Goal: Task Accomplishment & Management: Use online tool/utility

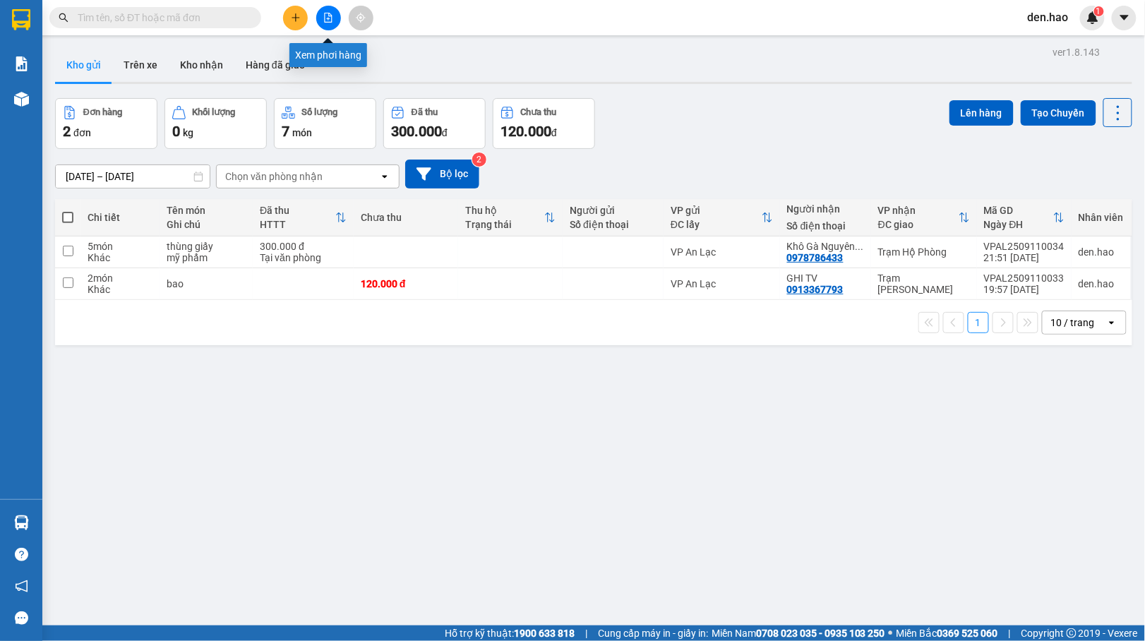
click at [334, 18] on button at bounding box center [328, 18] width 25 height 25
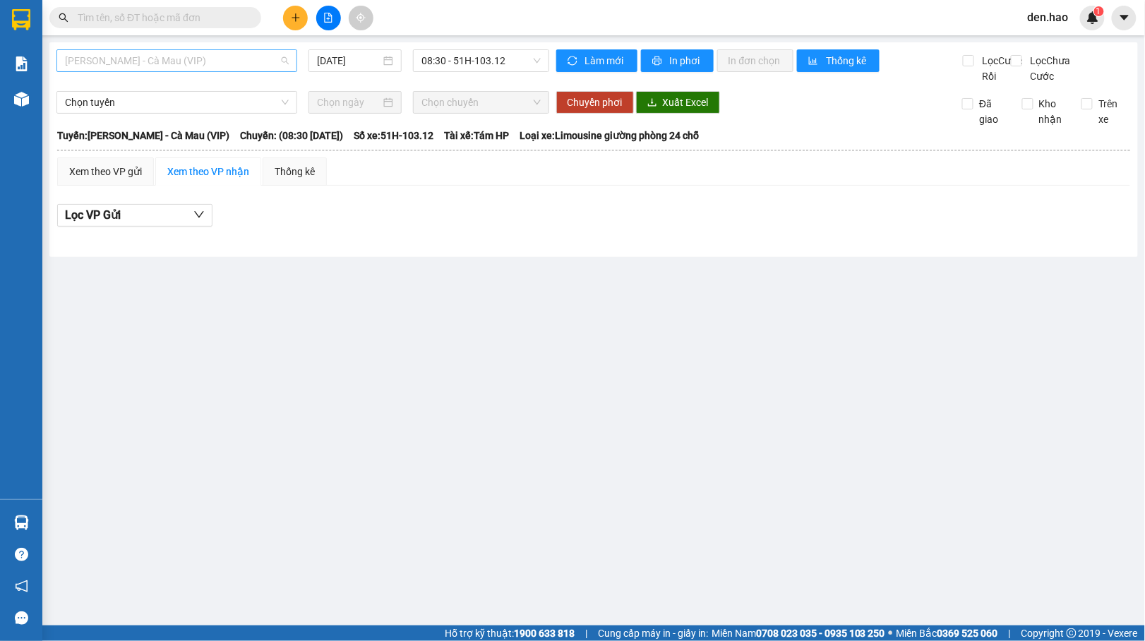
click at [199, 61] on span "[PERSON_NAME] - Cà Mau (VIP)" at bounding box center [177, 60] width 224 height 21
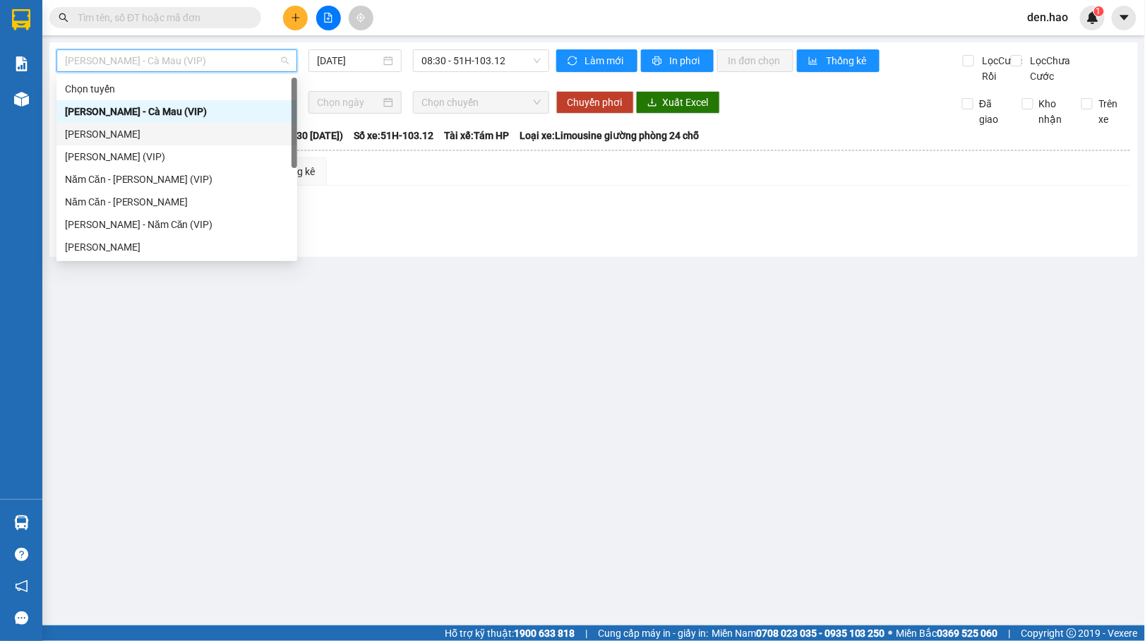
click at [142, 134] on div "[PERSON_NAME]" at bounding box center [177, 134] width 224 height 16
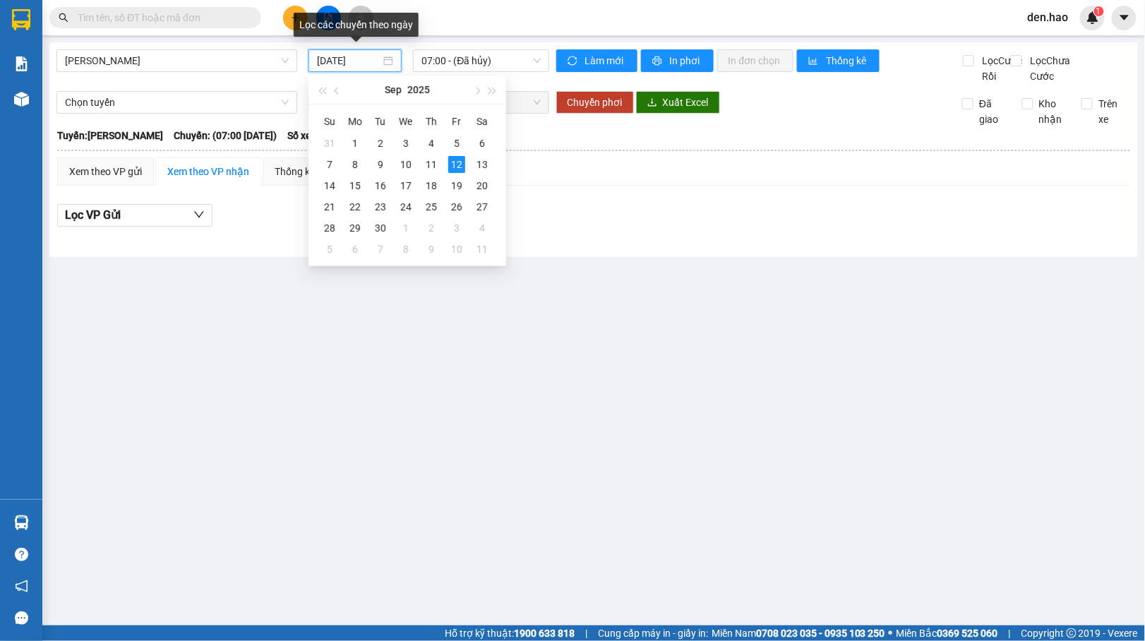
click at [326, 59] on input "[DATE]" at bounding box center [349, 61] width 64 height 16
click at [430, 159] on div "11" at bounding box center [431, 164] width 17 height 17
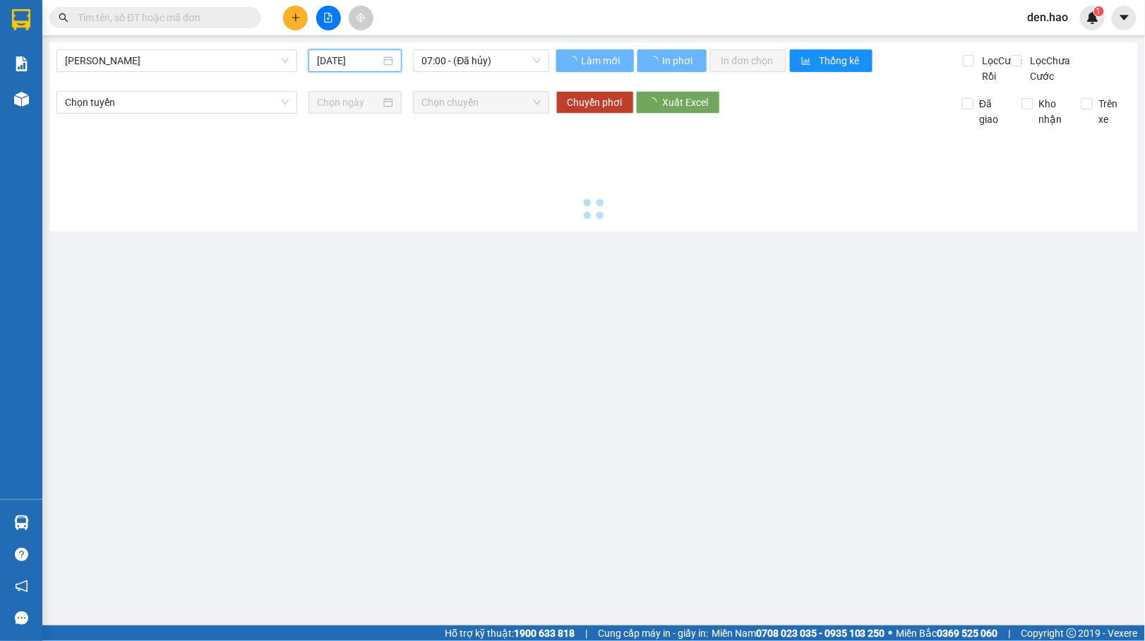
type input "[DATE]"
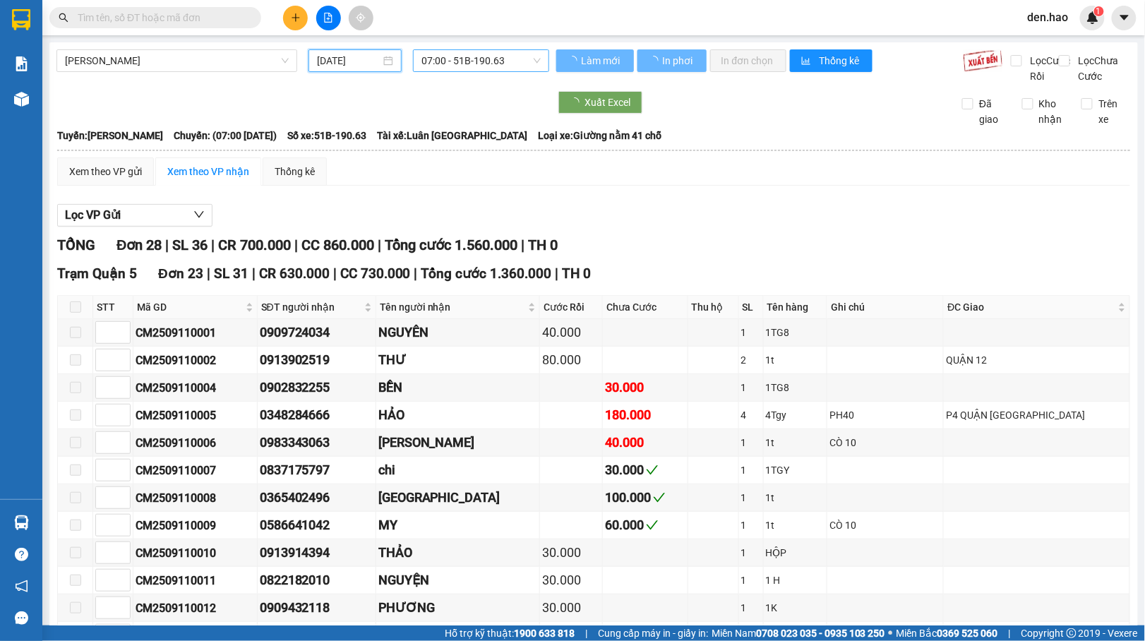
click at [476, 69] on span "07:00 - 51B-190.63" at bounding box center [481, 60] width 119 height 21
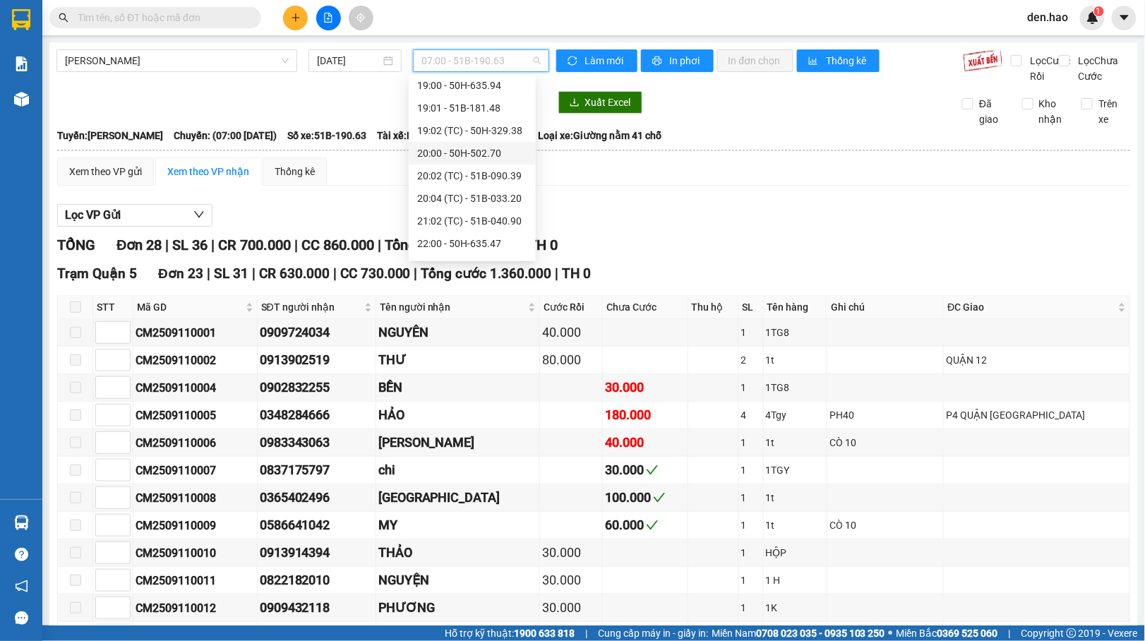
scroll to position [131, 0]
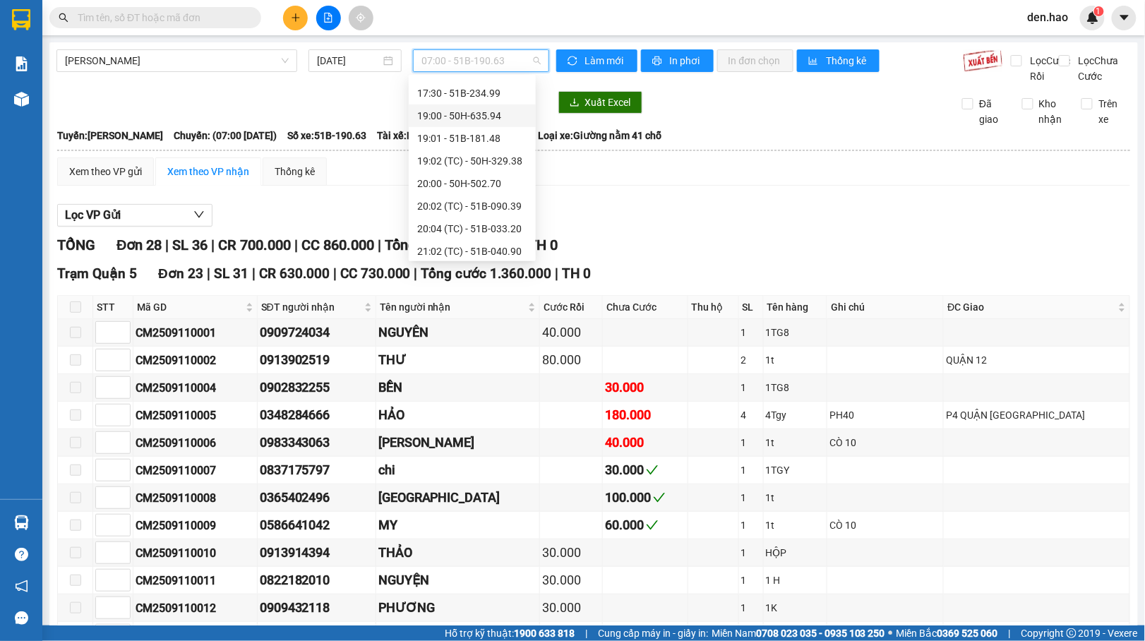
click at [453, 116] on div "19:00 - 50H-635.94" at bounding box center [472, 116] width 110 height 16
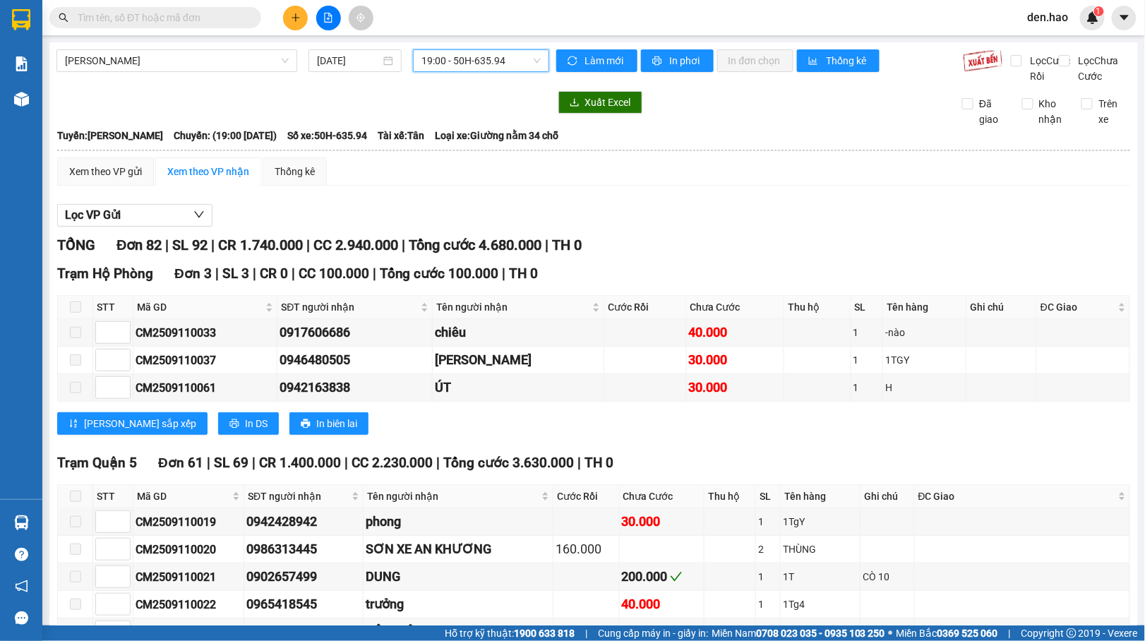
click at [467, 63] on span "19:00 - 50H-635.94" at bounding box center [481, 60] width 119 height 21
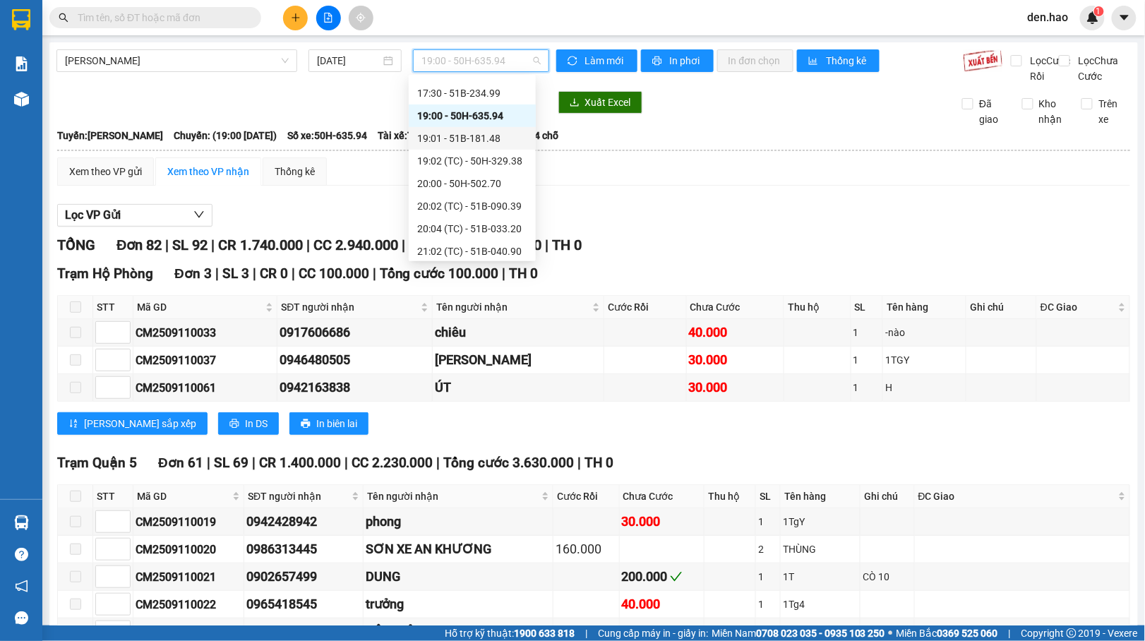
click at [447, 136] on div "19:01 - 51B-181.48" at bounding box center [472, 139] width 110 height 16
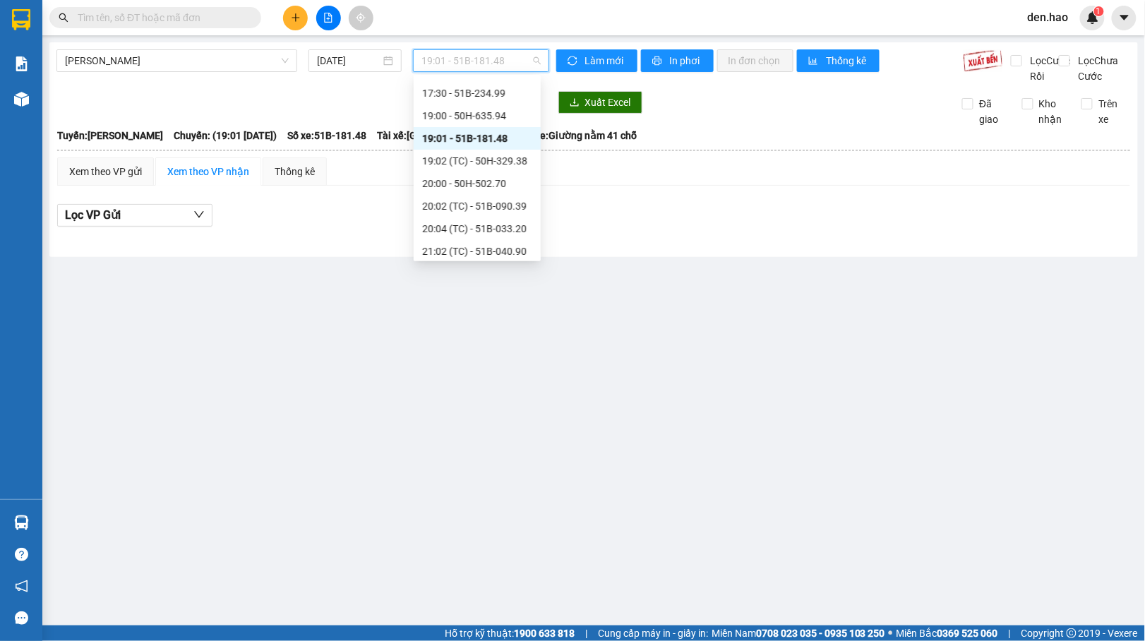
click at [470, 66] on span "19:01 - 51B-181.48" at bounding box center [481, 60] width 119 height 21
click at [469, 162] on div "19:02 (TC) - 50H-329.38" at bounding box center [477, 161] width 110 height 16
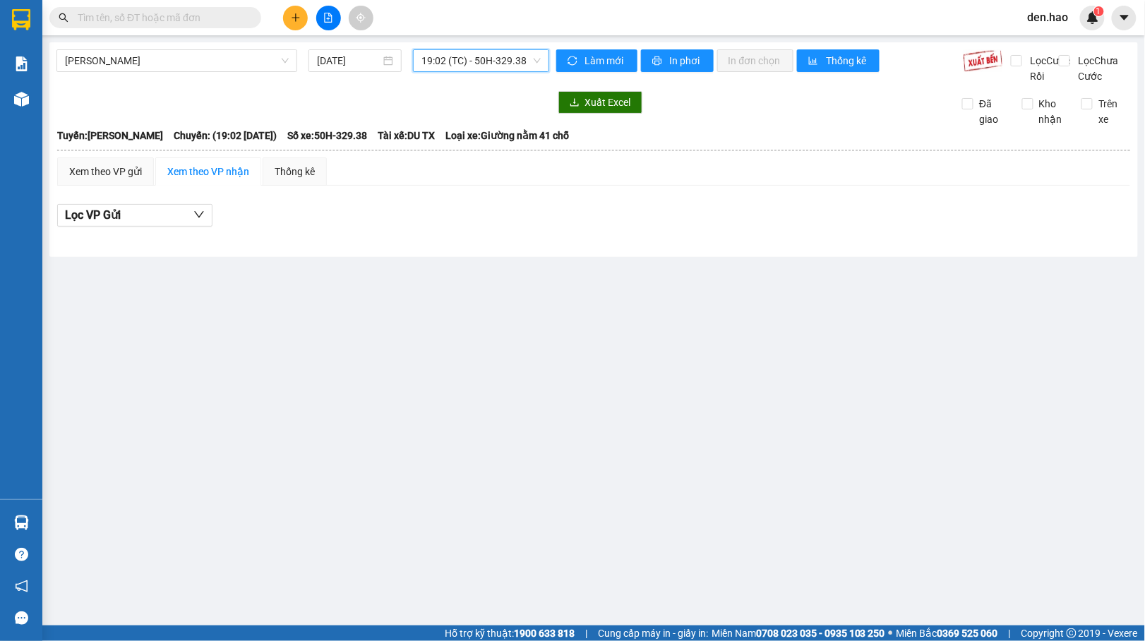
click at [489, 56] on span "19:02 (TC) - 50H-329.38" at bounding box center [481, 60] width 119 height 21
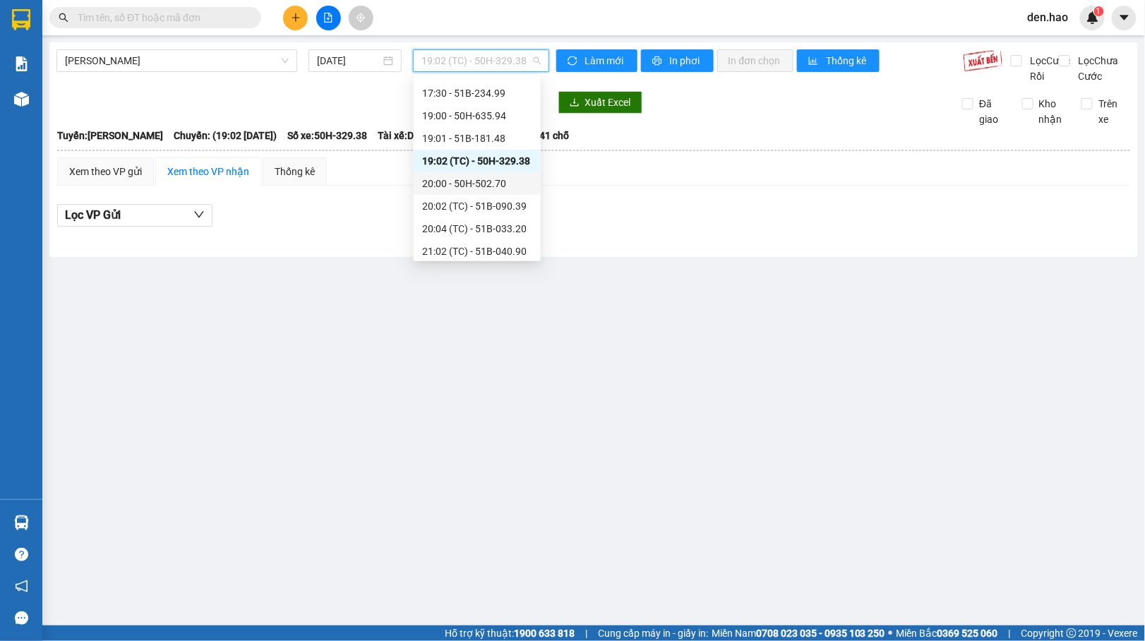
click at [506, 184] on div "20:00 - 50H-502.70" at bounding box center [477, 184] width 110 height 16
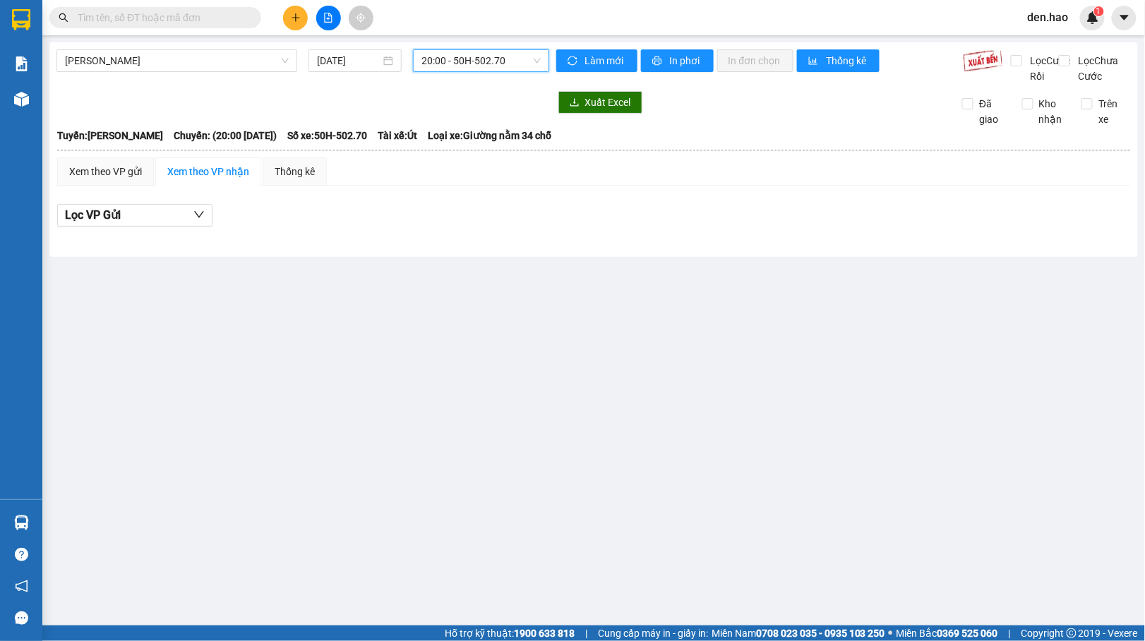
click at [518, 65] on span "20:00 - 50H-502.70" at bounding box center [481, 60] width 119 height 21
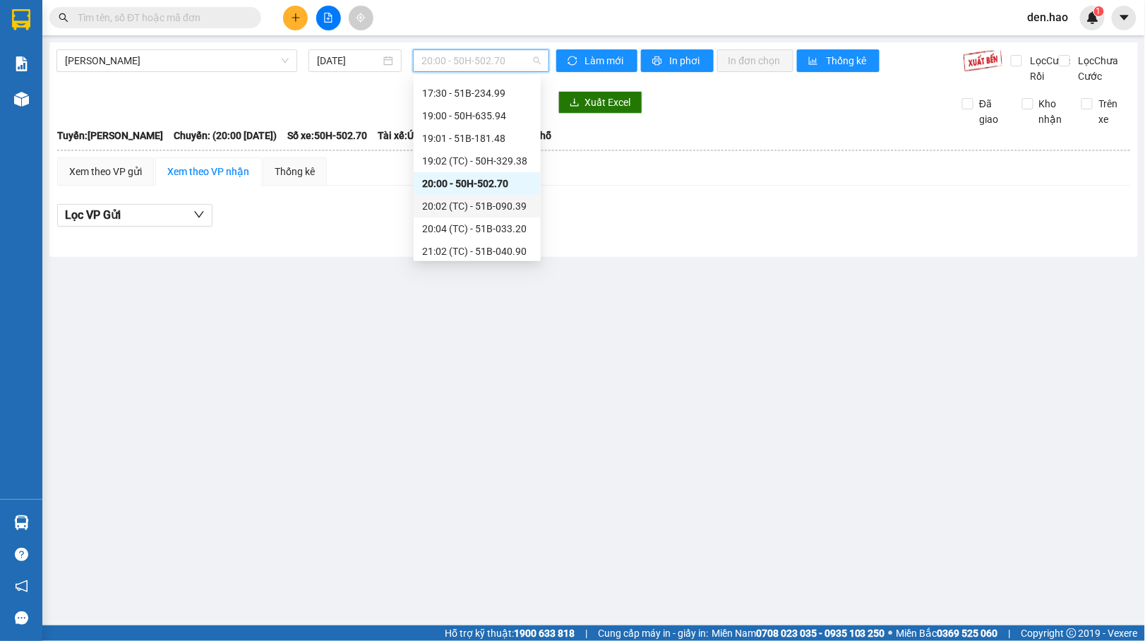
click at [513, 201] on div "20:02 (TC) - 51B-090.39" at bounding box center [477, 206] width 110 height 16
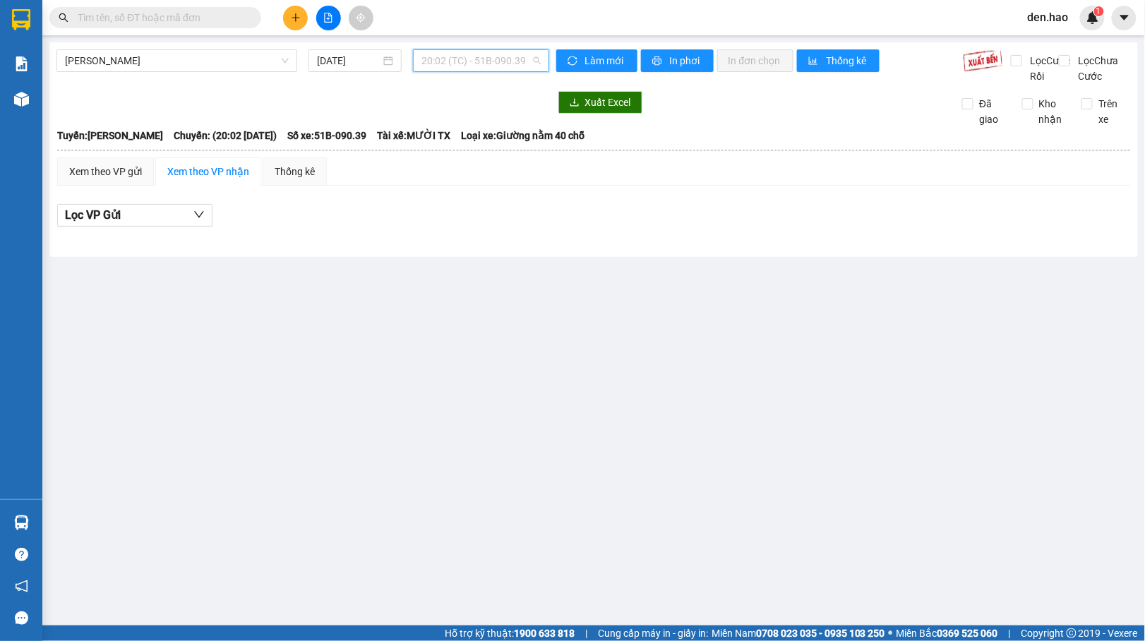
drag, startPoint x: 501, startPoint y: 58, endPoint x: 501, endPoint y: 65, distance: 7.1
click at [501, 57] on span "20:02 (TC) - 51B-090.39" at bounding box center [481, 60] width 119 height 21
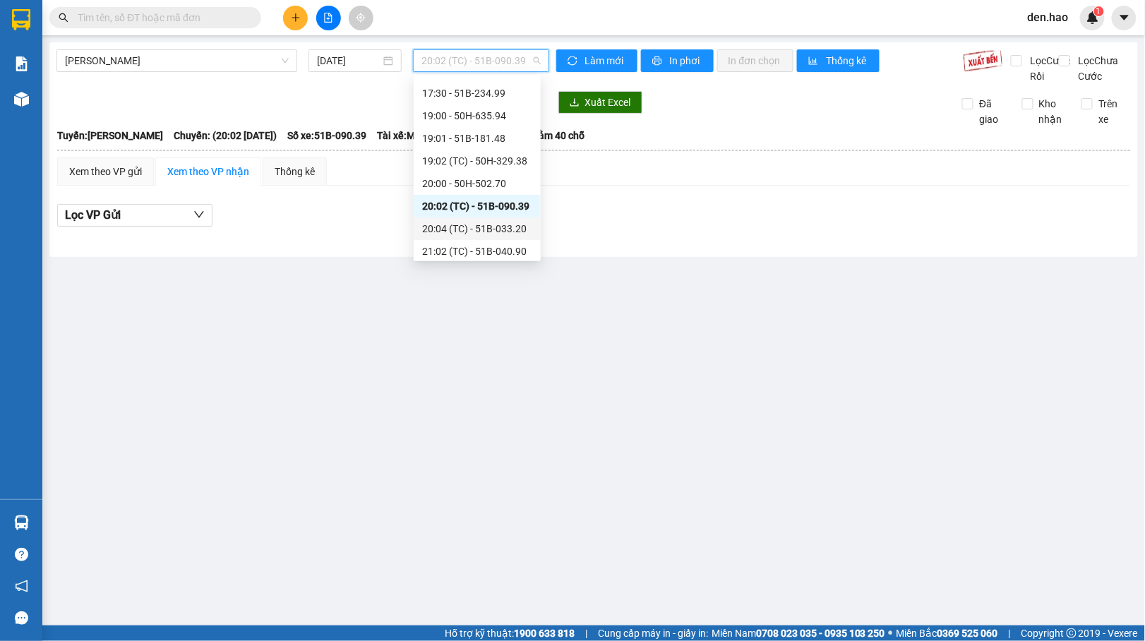
click at [467, 225] on div "20:04 (TC) - 51B-033.20" at bounding box center [477, 229] width 110 height 16
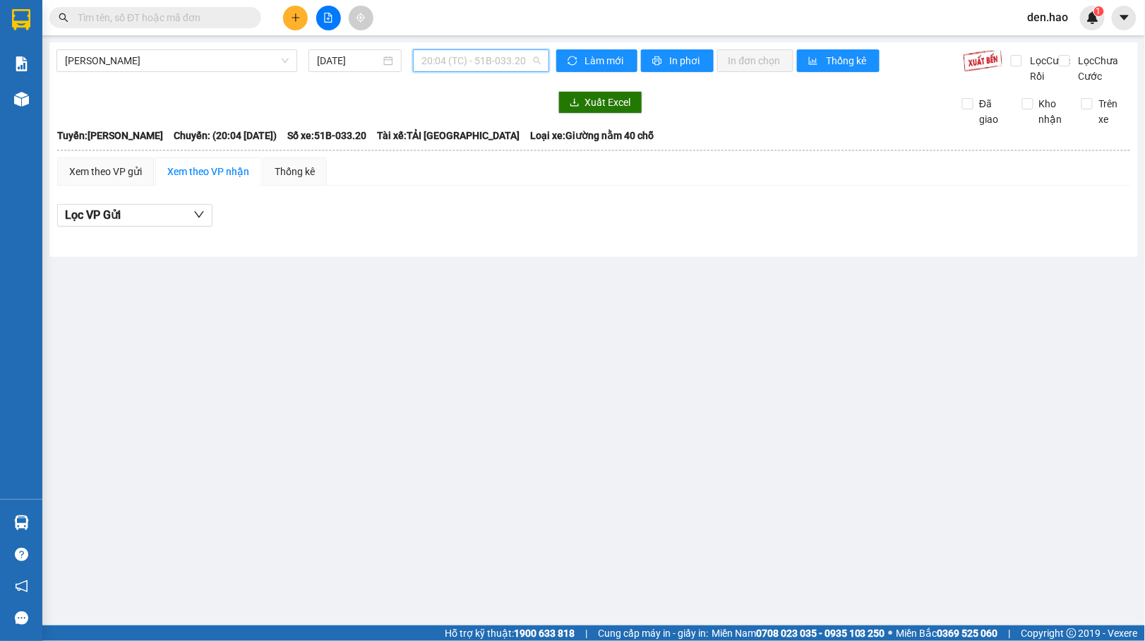
click at [494, 68] on span "20:04 (TC) - 51B-033.20" at bounding box center [481, 60] width 119 height 21
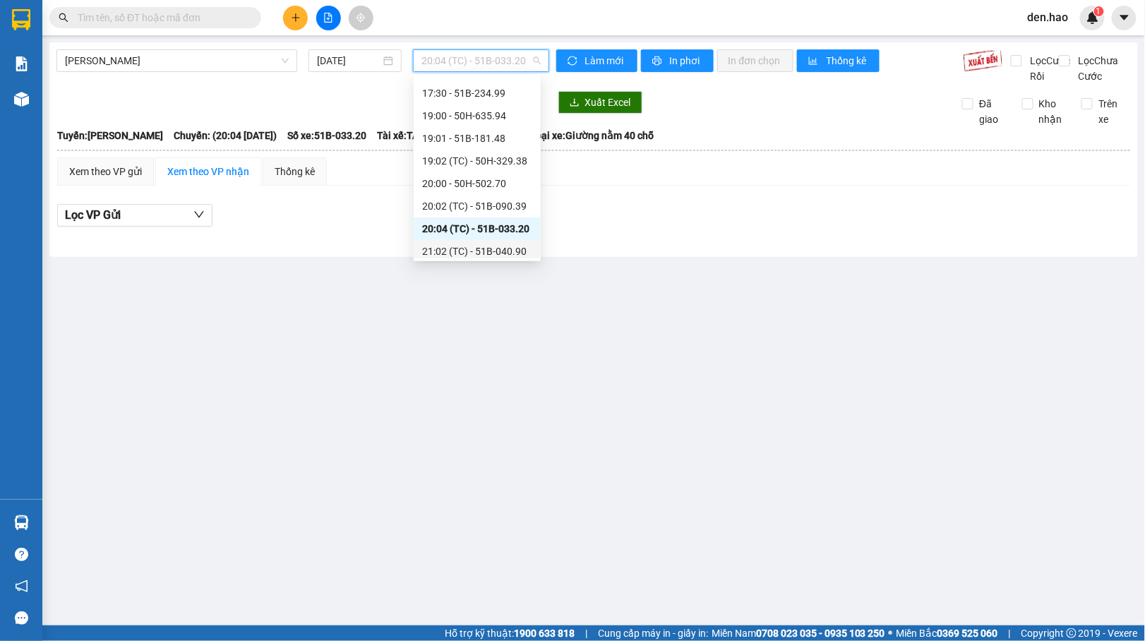
click at [487, 247] on div "21:02 (TC) - 51B-040.90" at bounding box center [477, 252] width 110 height 16
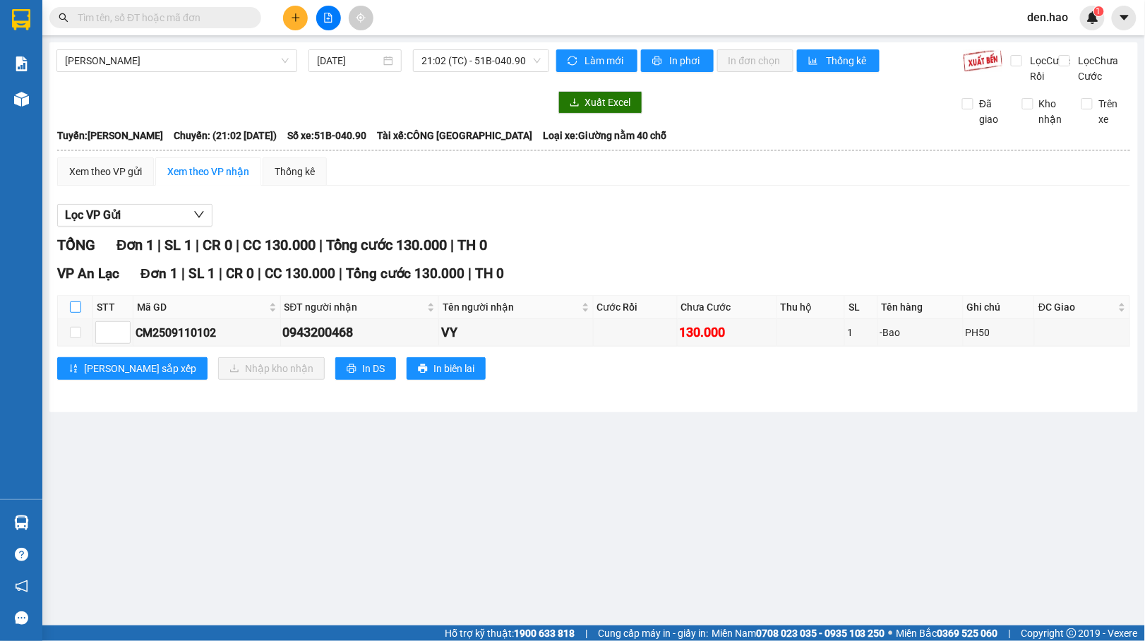
click at [78, 313] on input "checkbox" at bounding box center [75, 306] width 11 height 11
checkbox input "true"
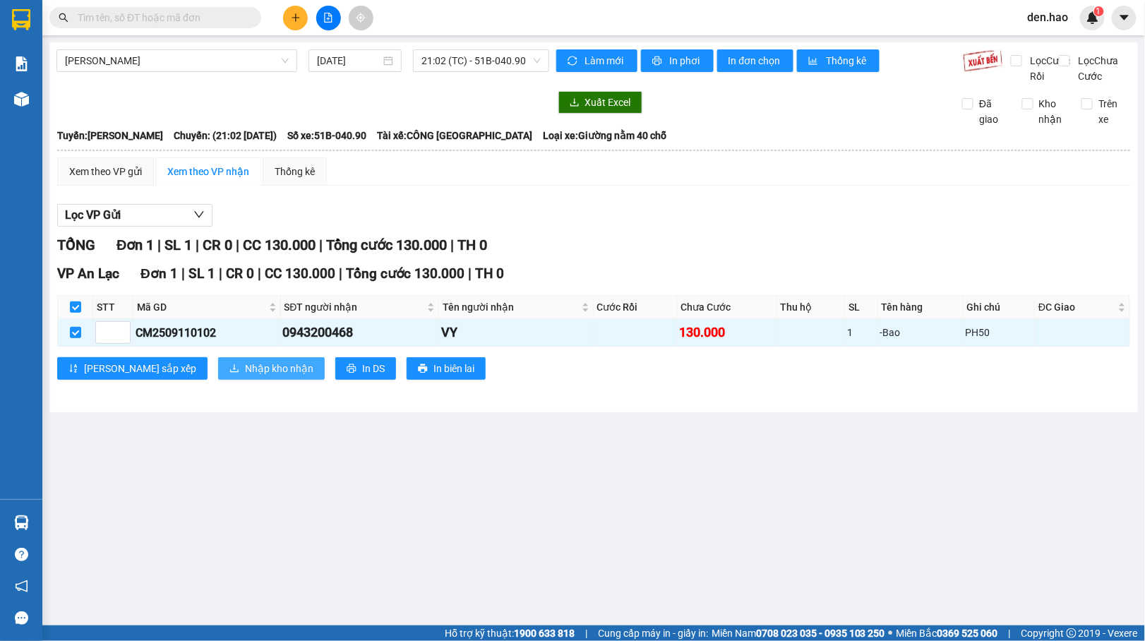
click at [219, 377] on button "Nhập kho nhận" at bounding box center [271, 368] width 107 height 23
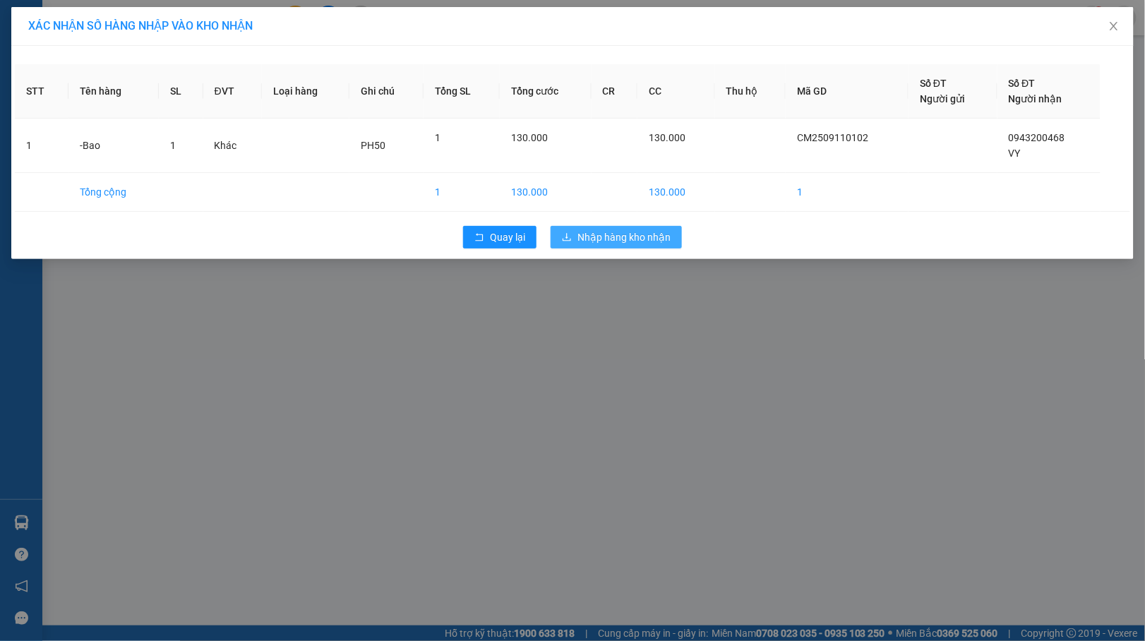
click at [589, 247] on button "Nhập hàng kho nhận" at bounding box center [616, 237] width 131 height 23
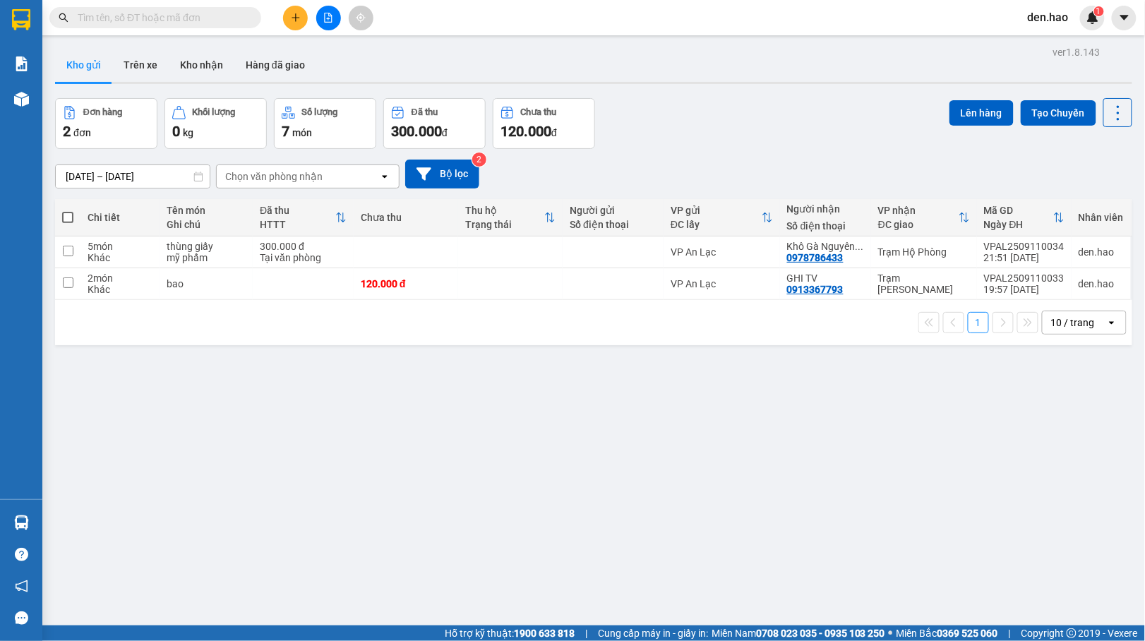
click at [331, 13] on icon "file-add" at bounding box center [328, 18] width 10 height 10
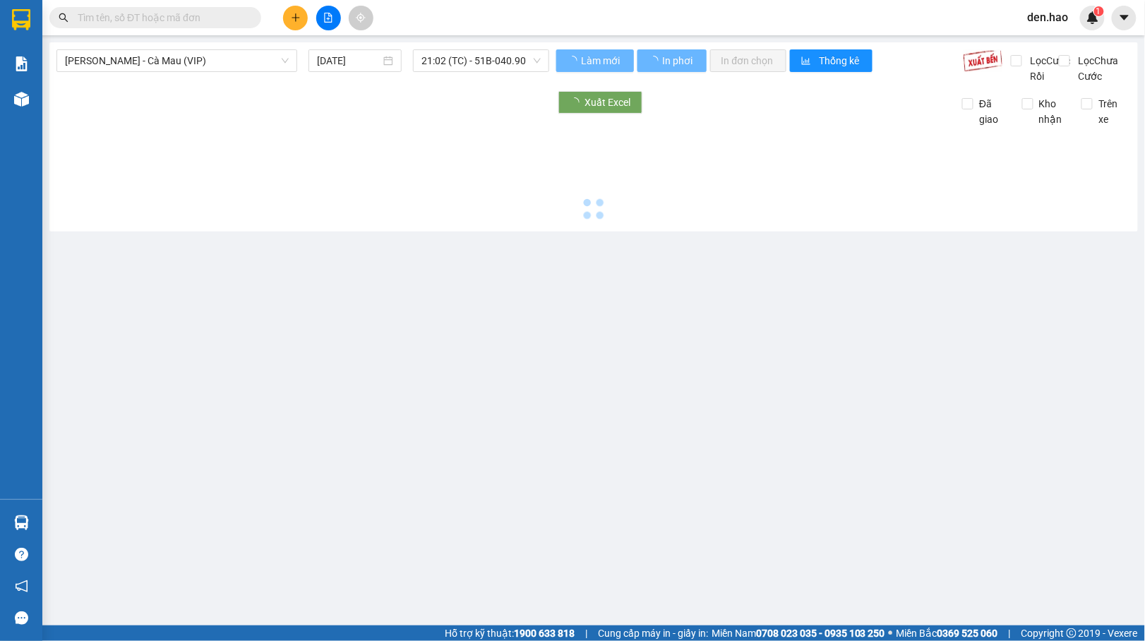
type input "[DATE]"
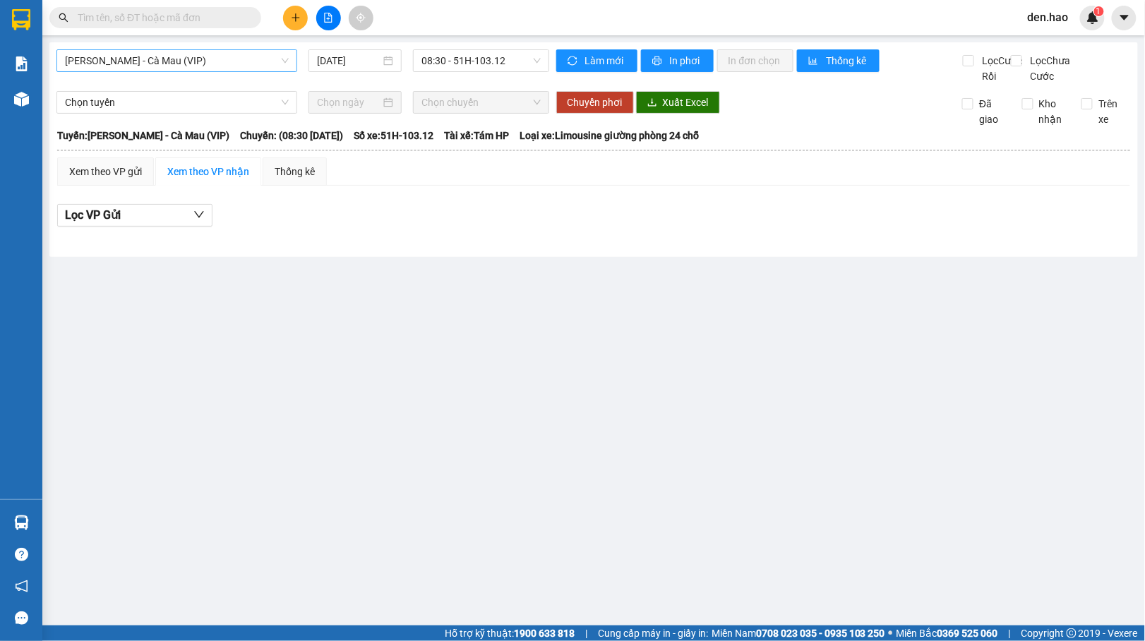
click at [238, 58] on span "[PERSON_NAME] - Cà Mau (VIP)" at bounding box center [177, 60] width 224 height 21
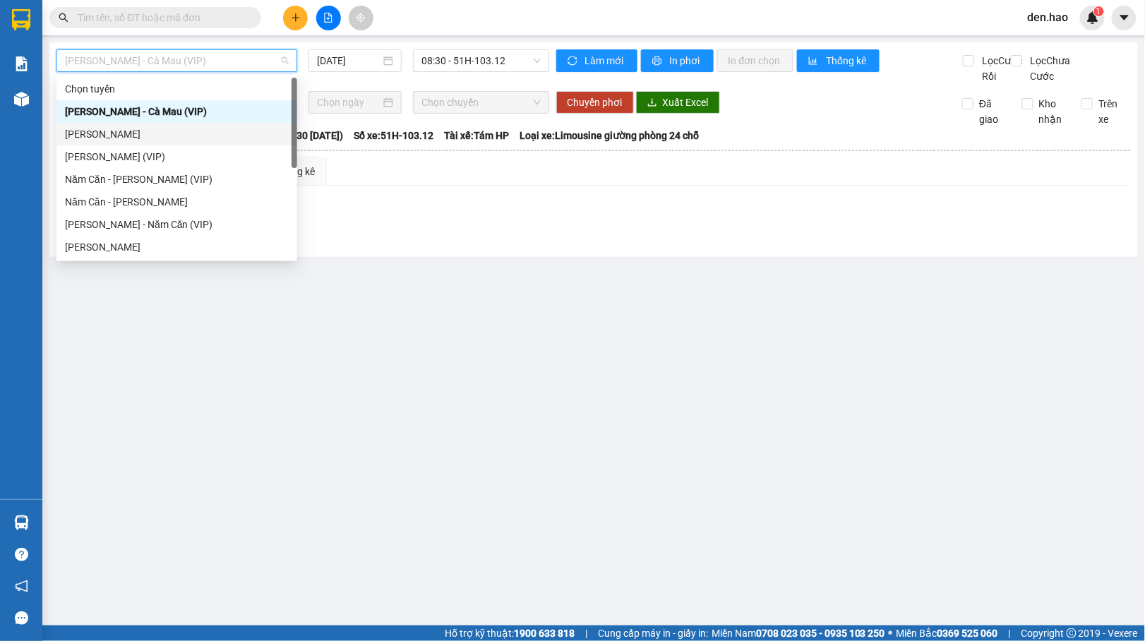
drag, startPoint x: 128, startPoint y: 136, endPoint x: 130, endPoint y: 124, distance: 12.2
click at [128, 136] on div "[PERSON_NAME]" at bounding box center [177, 134] width 224 height 16
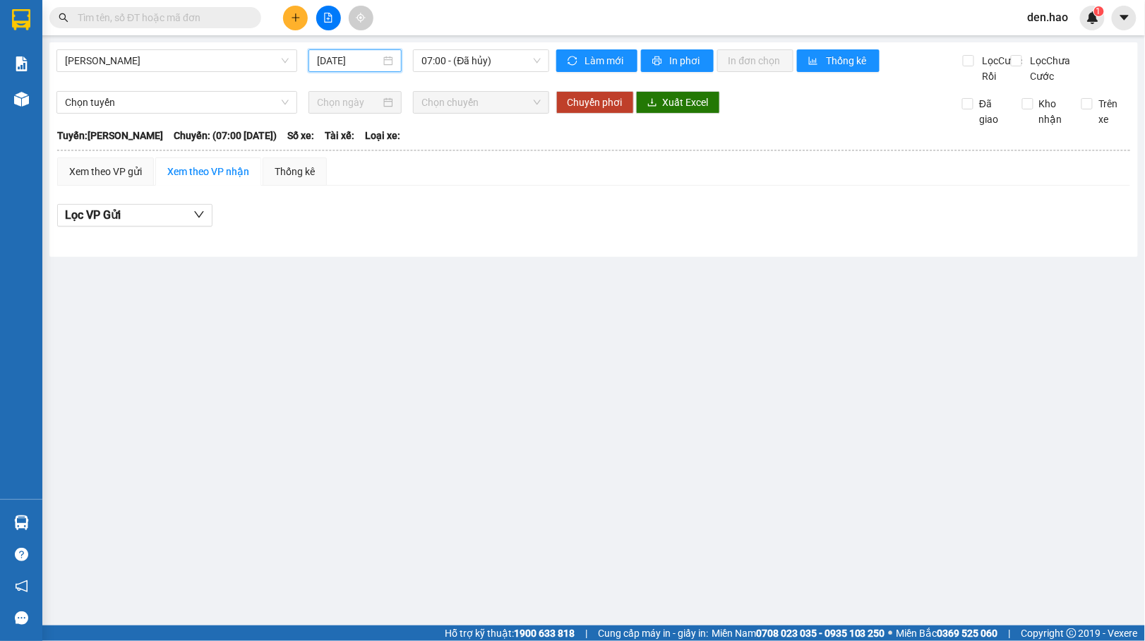
click at [329, 53] on input "[DATE]" at bounding box center [349, 61] width 64 height 16
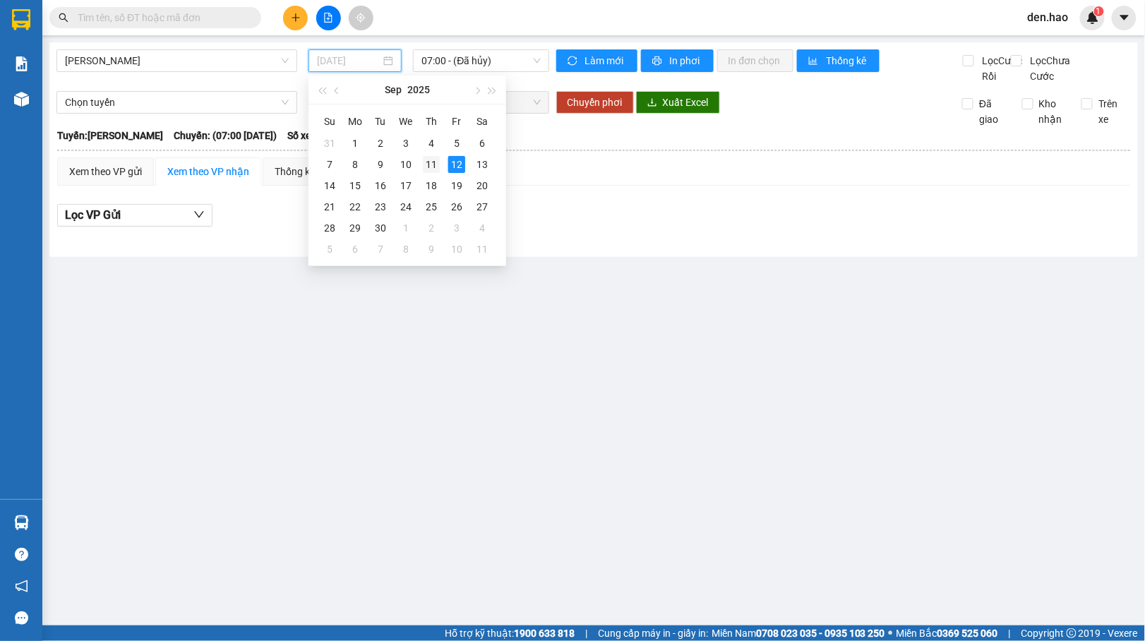
click at [436, 162] on div "11" at bounding box center [431, 164] width 17 height 17
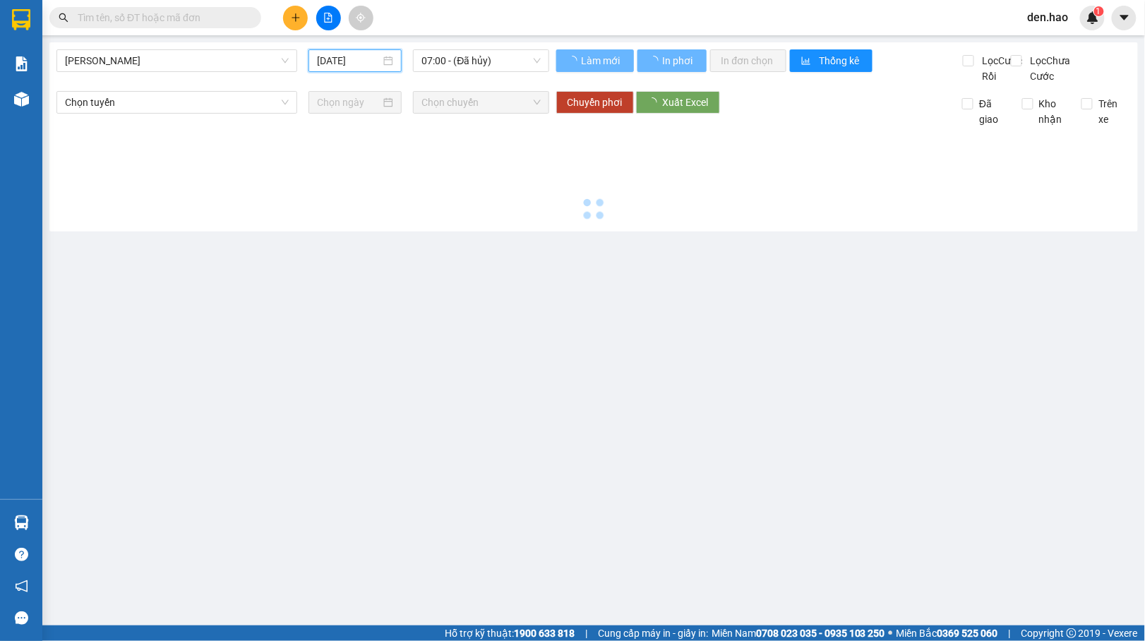
type input "[DATE]"
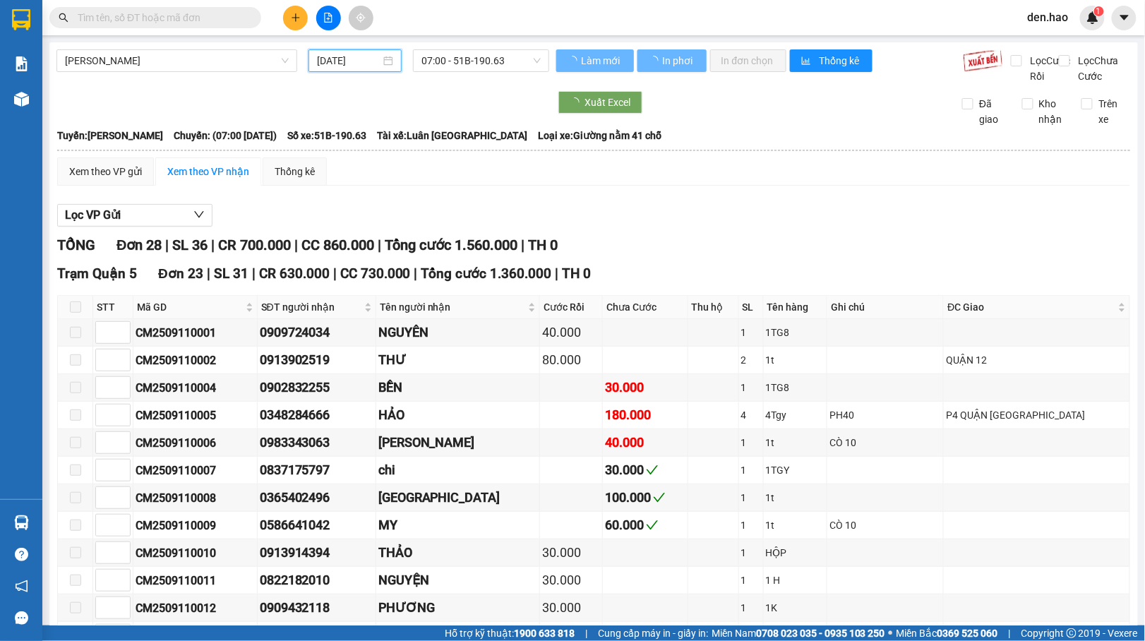
click at [458, 68] on span "07:00 - 51B-190.63" at bounding box center [481, 60] width 119 height 21
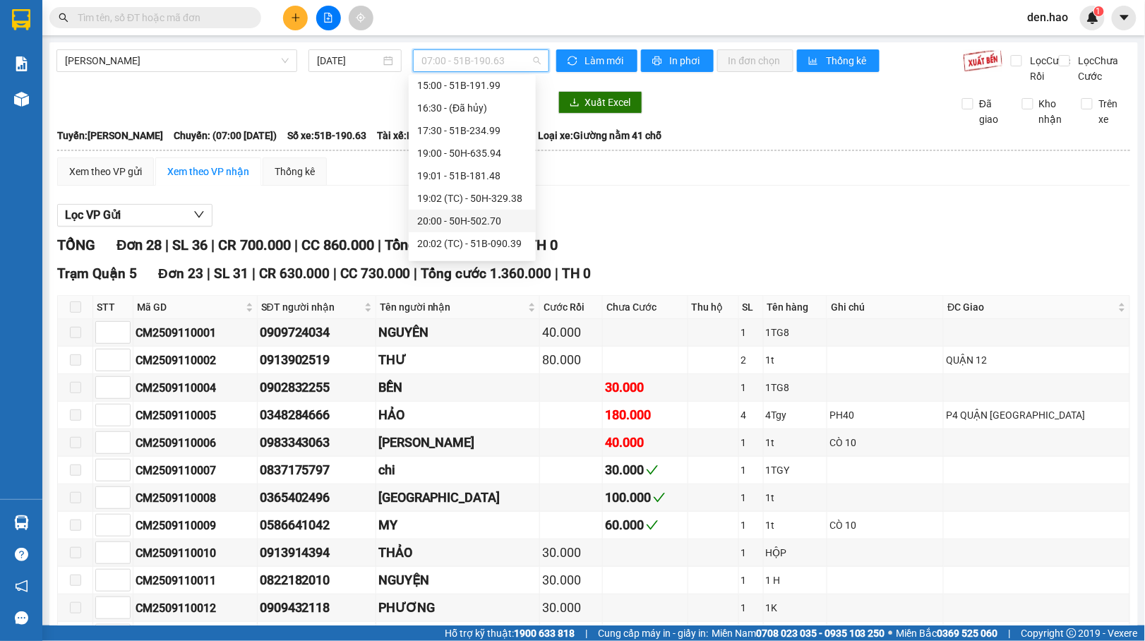
scroll to position [188, 0]
click at [472, 174] on div "20:04 (TC) - 51B-033.20" at bounding box center [472, 173] width 110 height 16
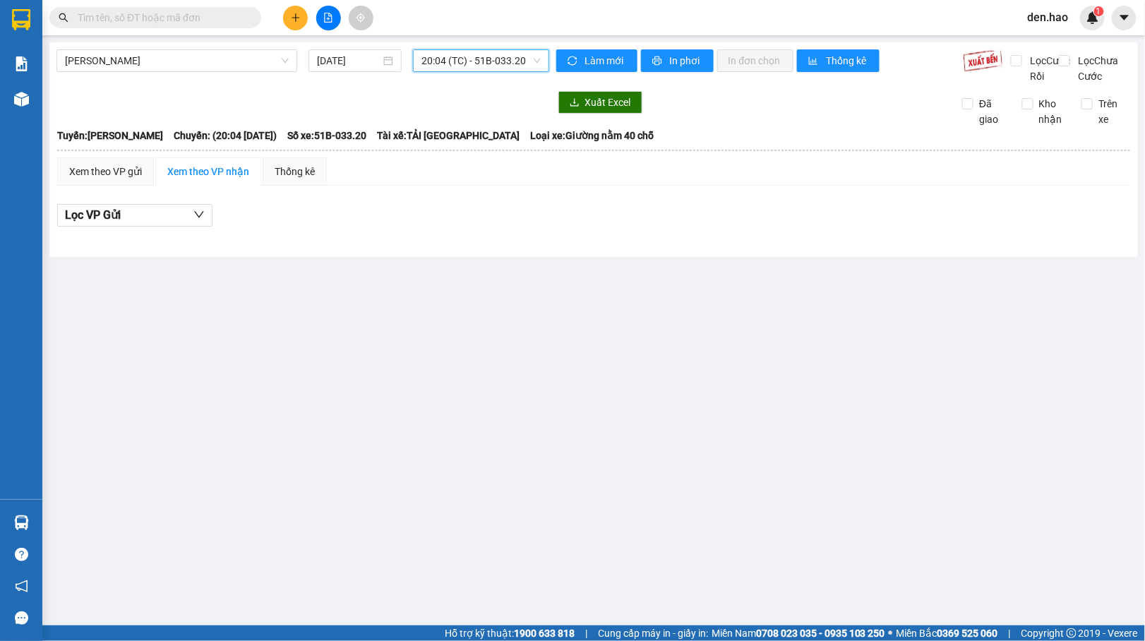
click at [473, 62] on span "20:04 (TC) - 51B-033.20" at bounding box center [481, 60] width 119 height 21
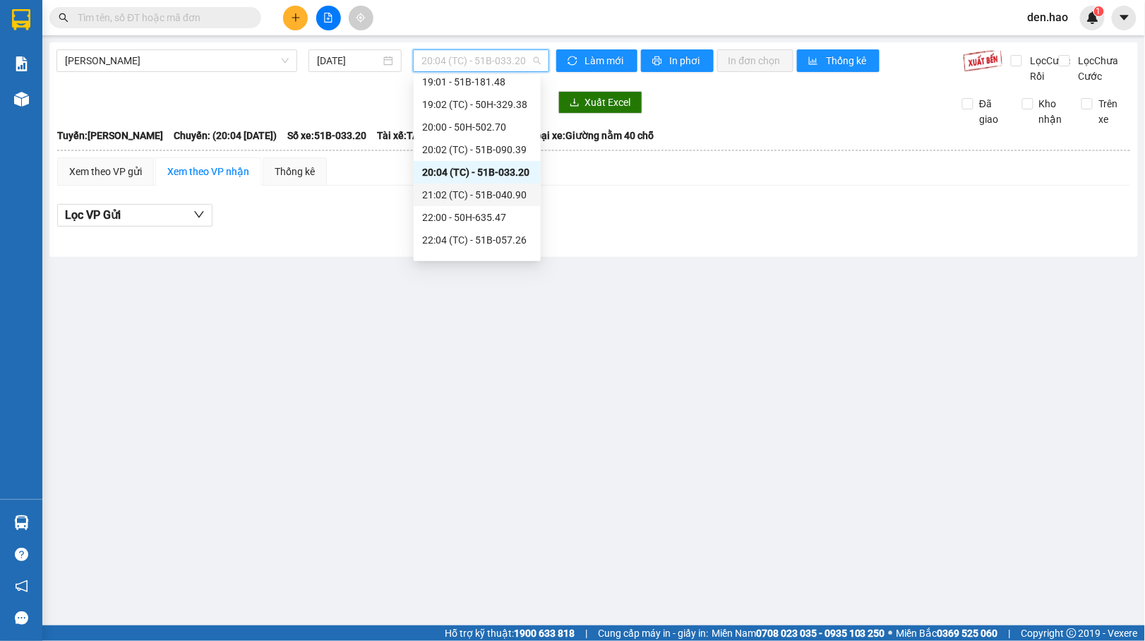
click at [486, 198] on div "21:02 (TC) - 51B-040.90" at bounding box center [477, 195] width 110 height 16
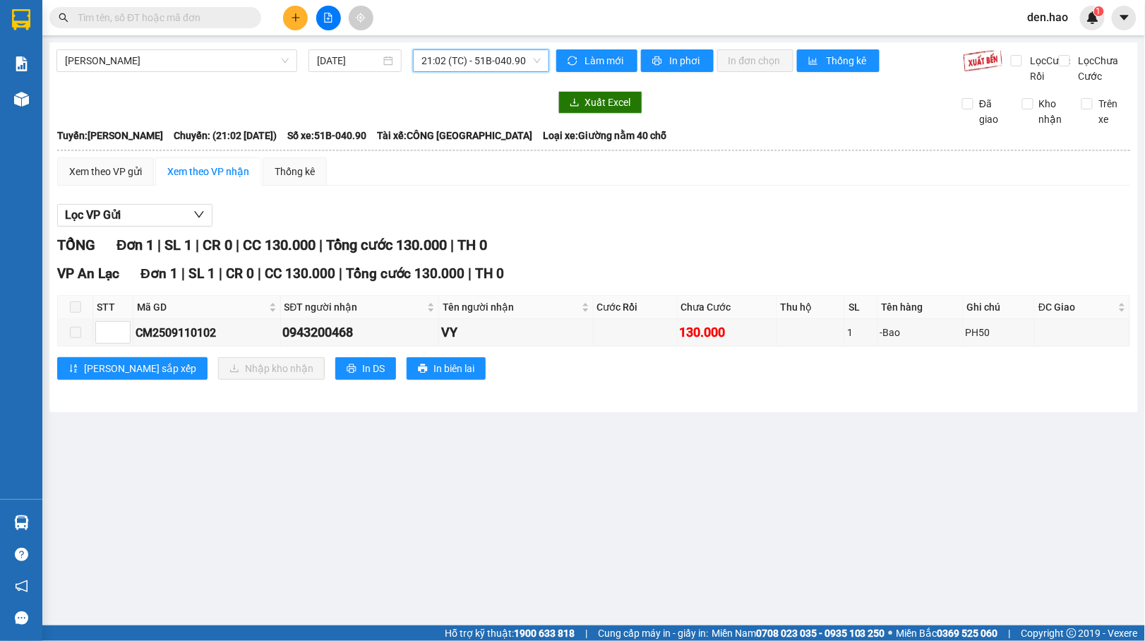
click at [484, 49] on div "21:02 (TC) - 51B-040.90" at bounding box center [481, 60] width 136 height 23
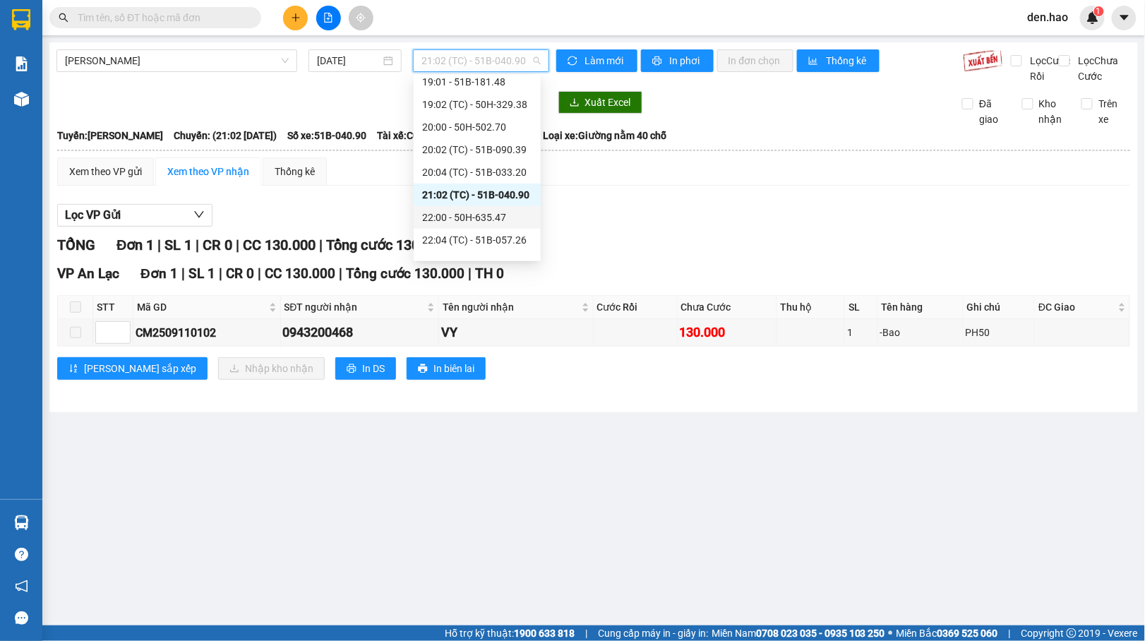
click at [492, 217] on div "22:00 - 50H-635.47" at bounding box center [477, 218] width 110 height 16
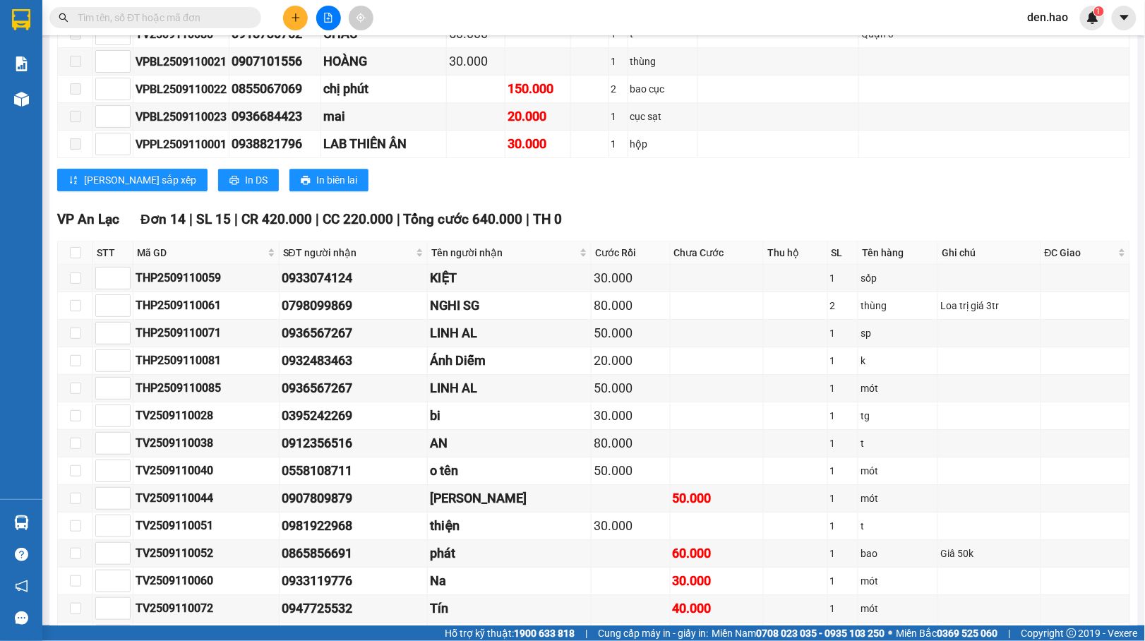
scroll to position [3201, 0]
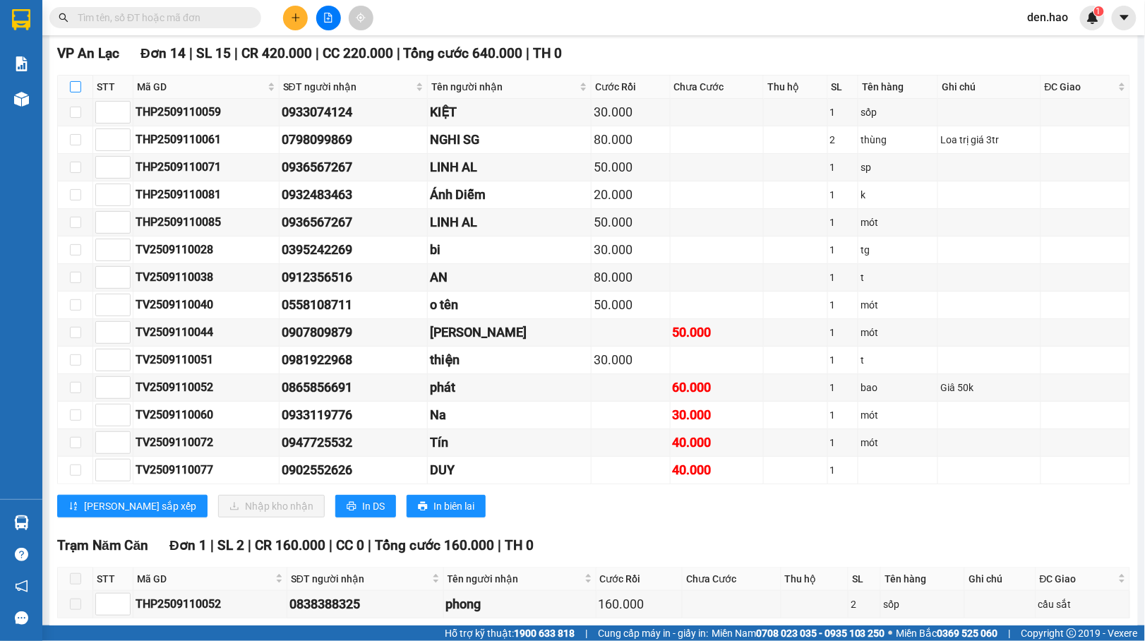
click at [75, 92] on input "checkbox" at bounding box center [75, 86] width 11 height 11
checkbox input "true"
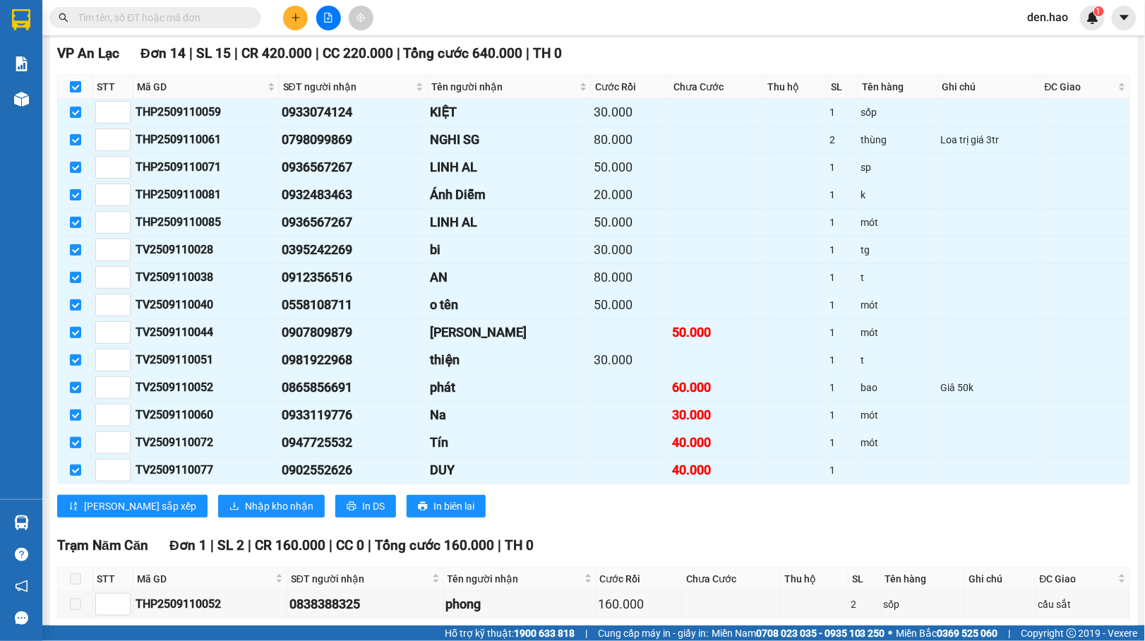
checkbox input "true"
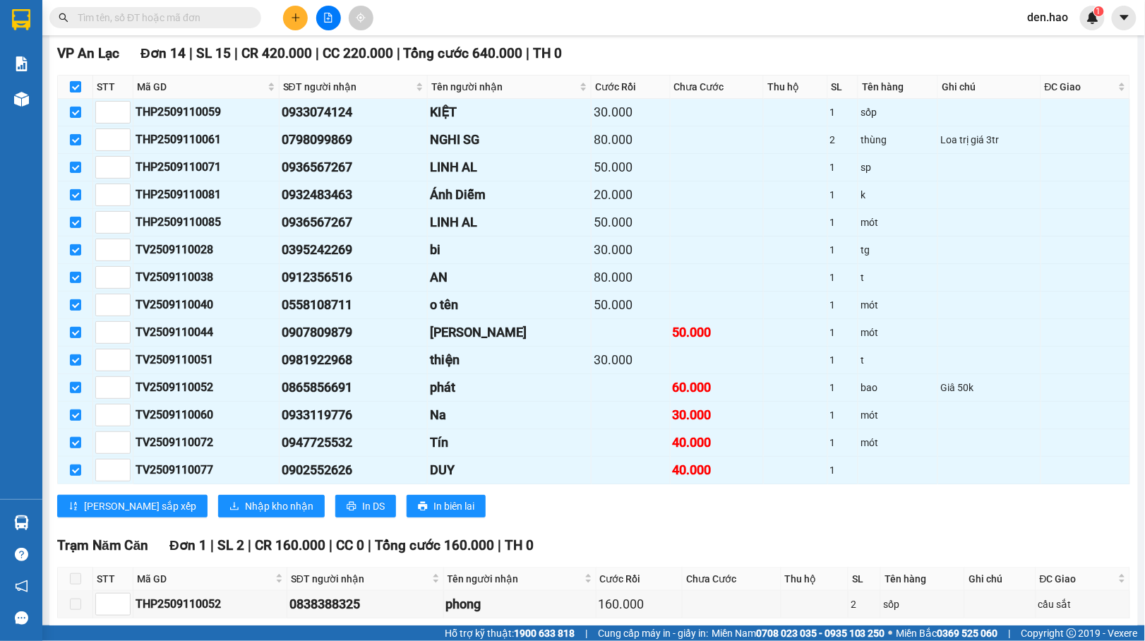
checkbox input "true"
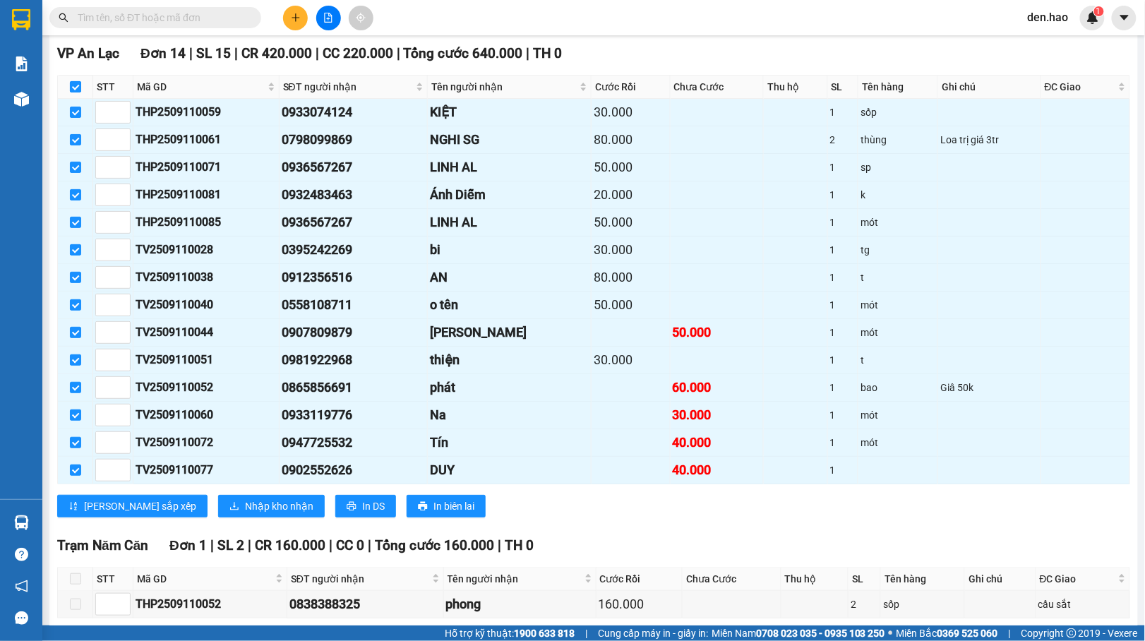
checkbox input "true"
click at [245, 514] on span "Nhập kho nhận" at bounding box center [279, 506] width 68 height 16
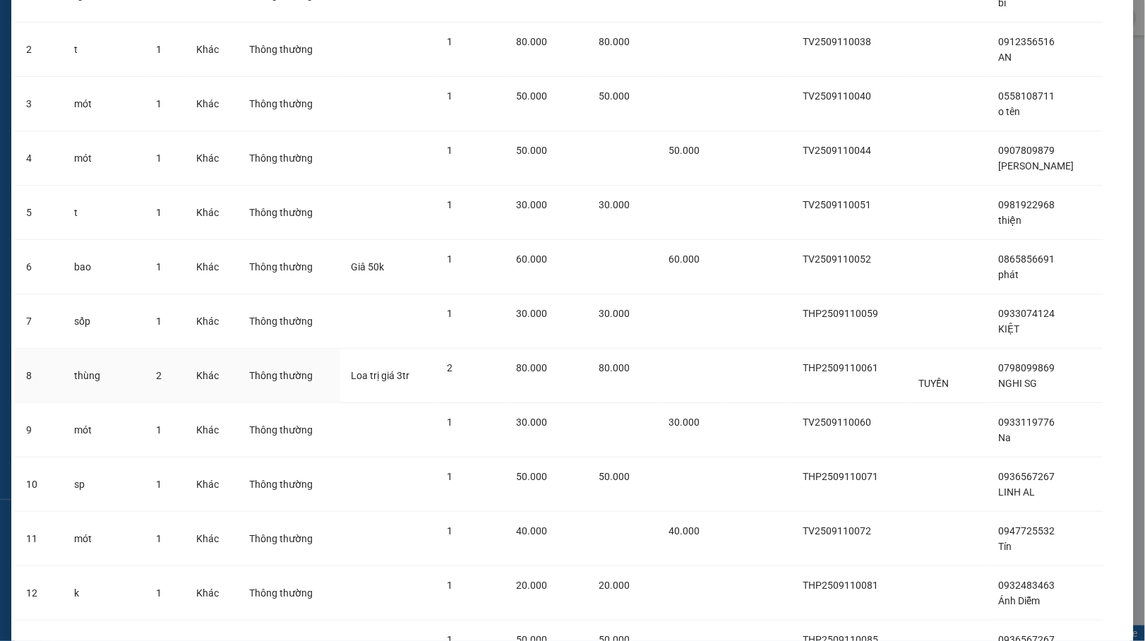
scroll to position [345, 0]
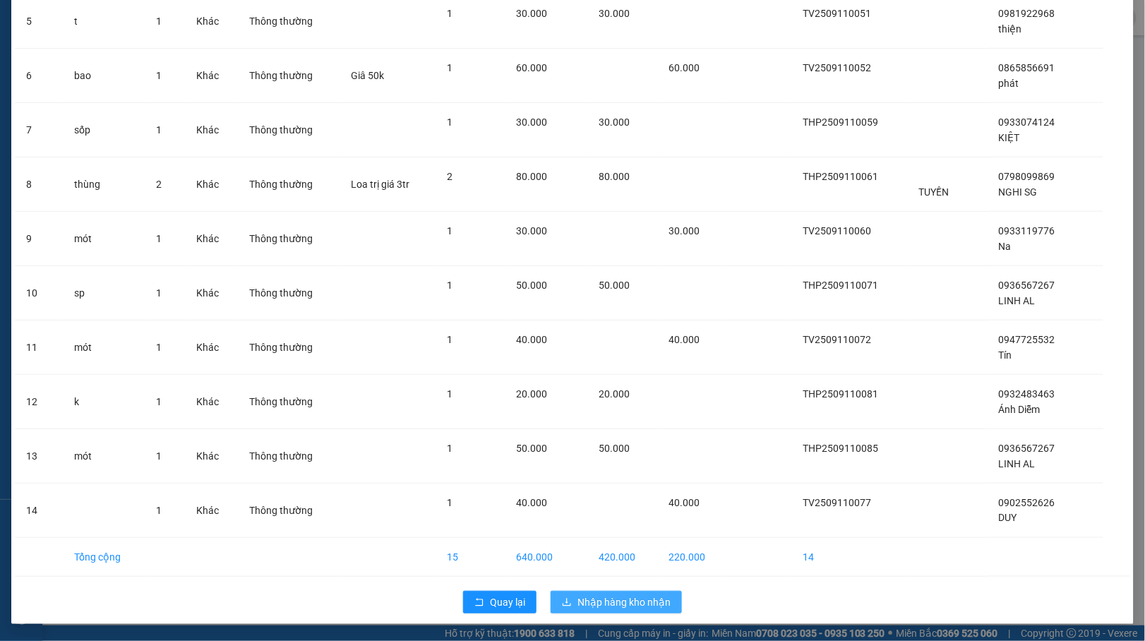
click at [595, 605] on span "Nhập hàng kho nhận" at bounding box center [624, 603] width 93 height 16
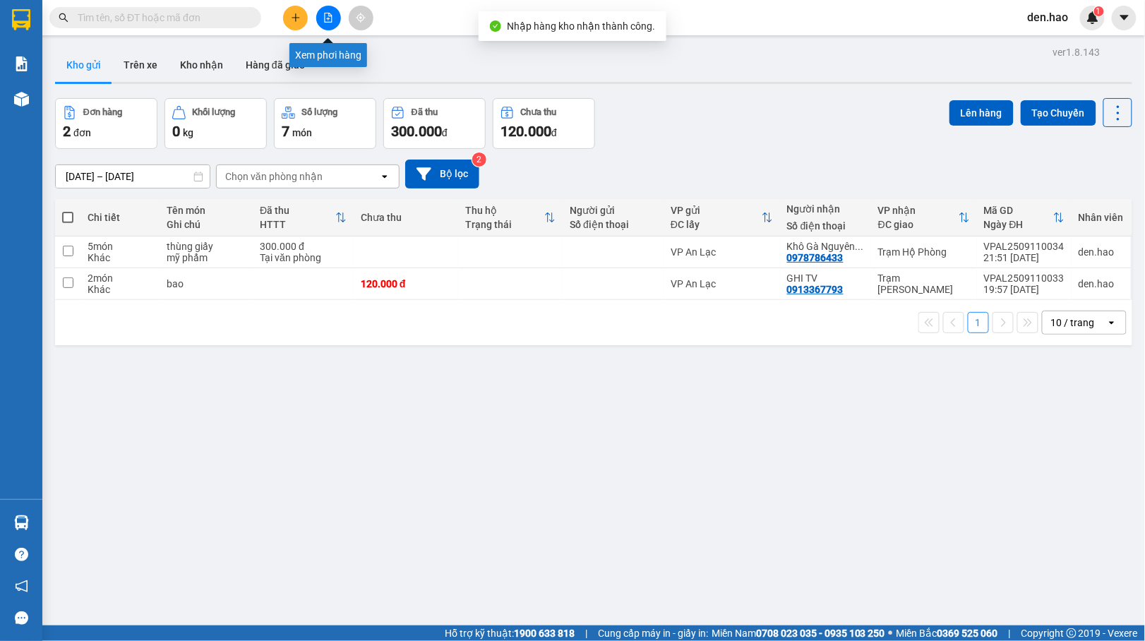
click at [326, 20] on icon "file-add" at bounding box center [328, 18] width 10 height 10
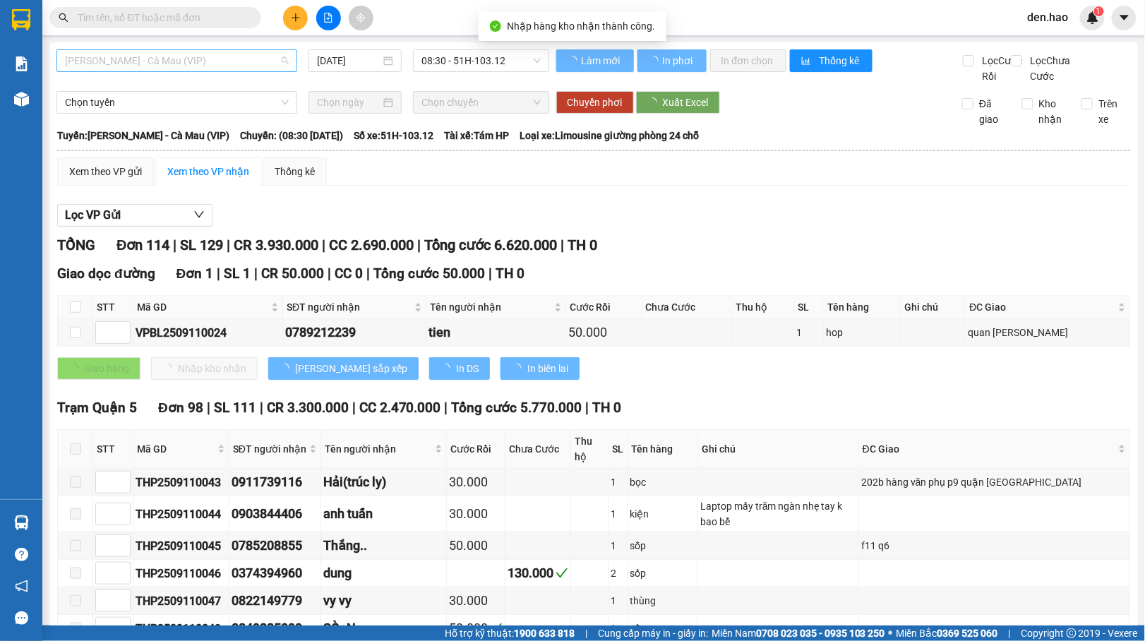
type input "[DATE]"
click at [230, 54] on span "[PERSON_NAME] - Cà Mau (VIP)" at bounding box center [177, 60] width 224 height 21
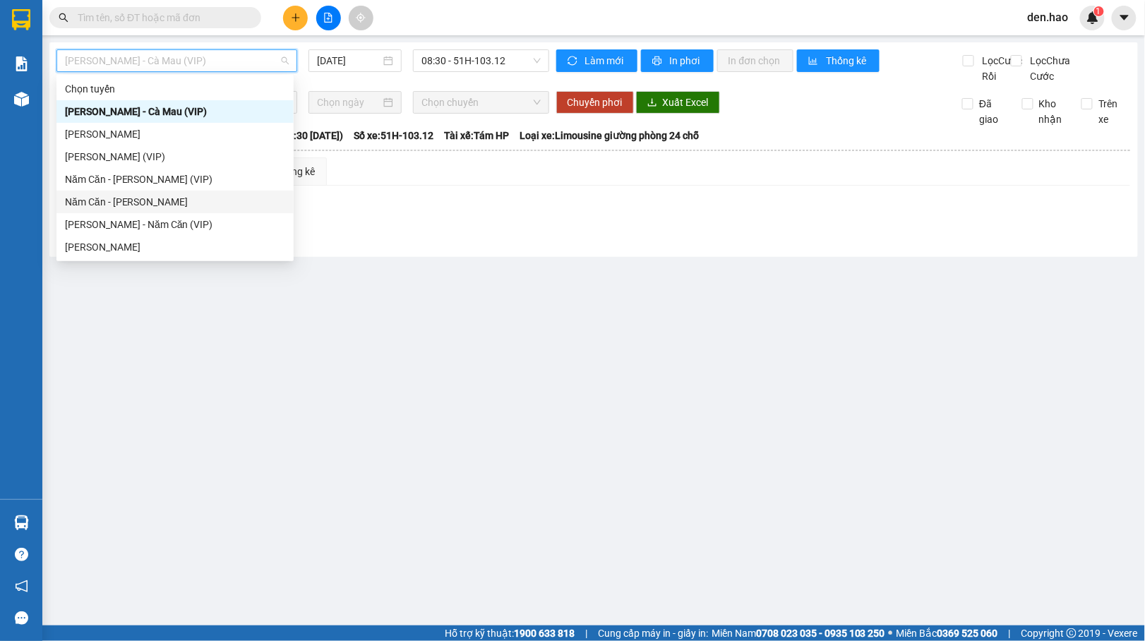
click at [133, 196] on div "Năm Căn - [PERSON_NAME]" at bounding box center [175, 202] width 220 height 16
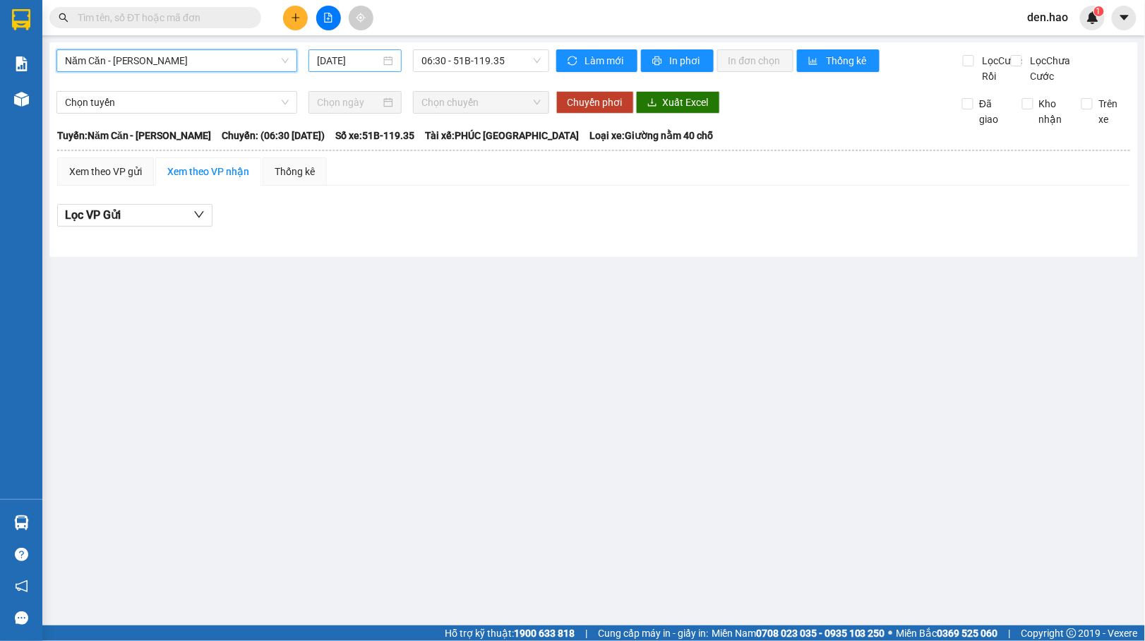
click at [323, 63] on input "[DATE]" at bounding box center [349, 61] width 64 height 16
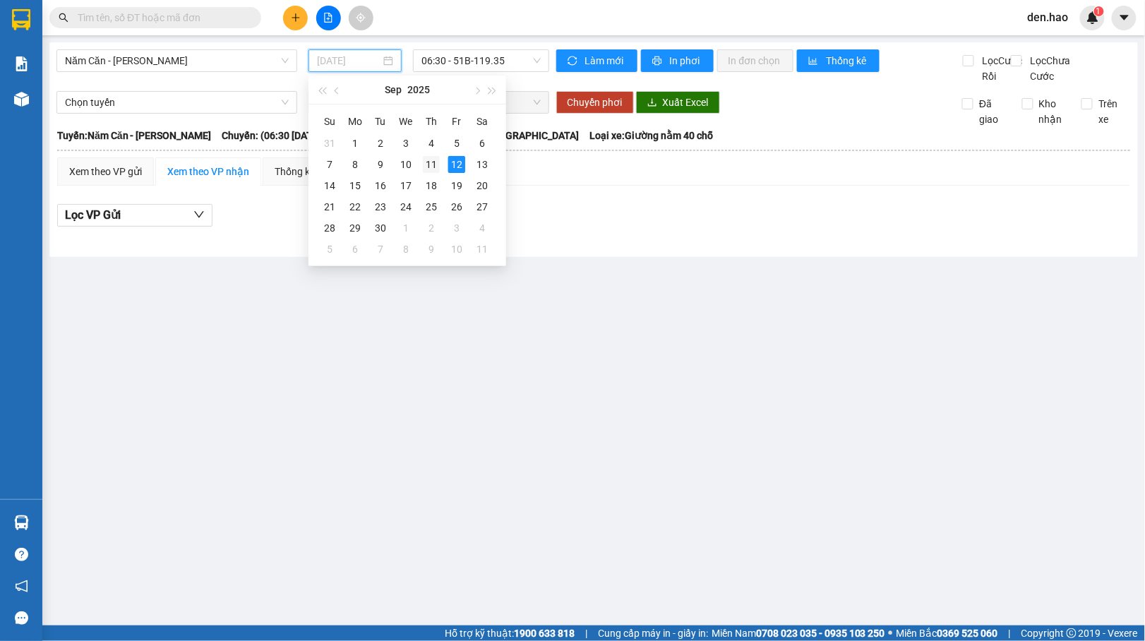
click at [427, 154] on td "11" at bounding box center [431, 164] width 25 height 21
type input "[DATE]"
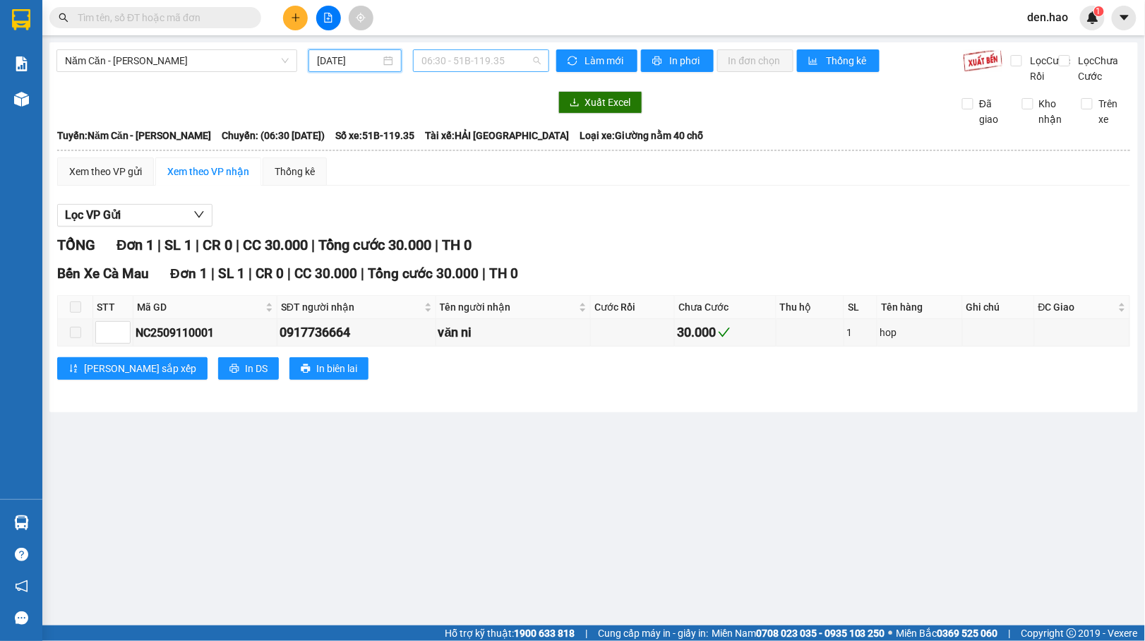
click at [470, 54] on span "06:30 - 51B-119.35" at bounding box center [481, 60] width 119 height 21
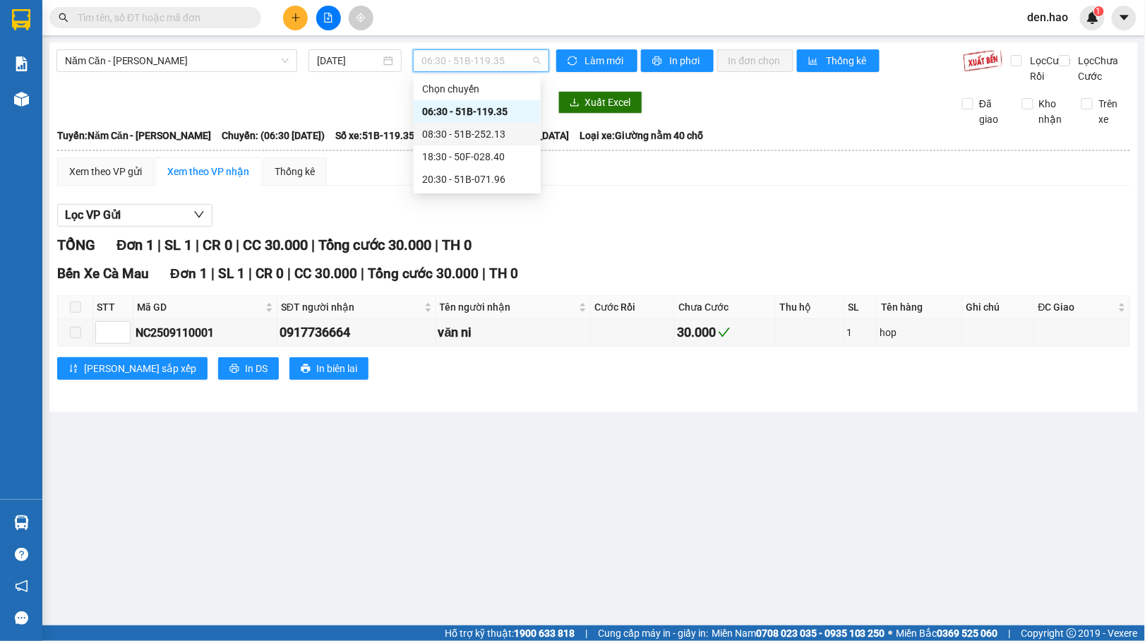
click at [475, 130] on div "08:30 - 51B-252.13" at bounding box center [477, 134] width 110 height 16
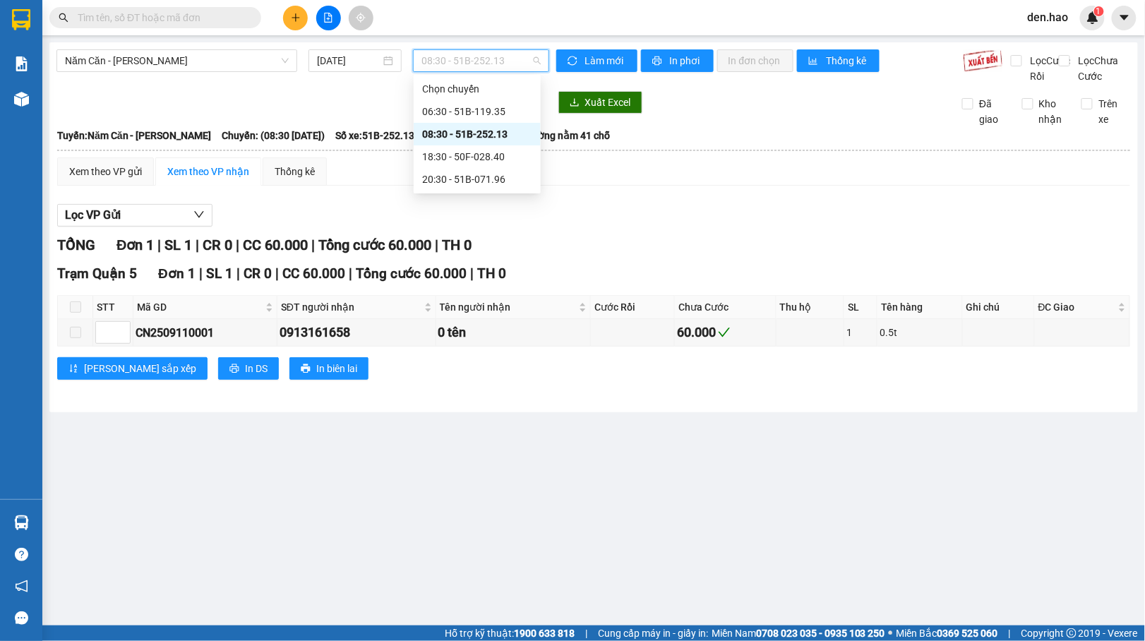
click at [461, 57] on span "08:30 - 51B-252.13" at bounding box center [481, 60] width 119 height 21
click at [472, 155] on div "18:30 - 50F-028.40" at bounding box center [477, 157] width 110 height 16
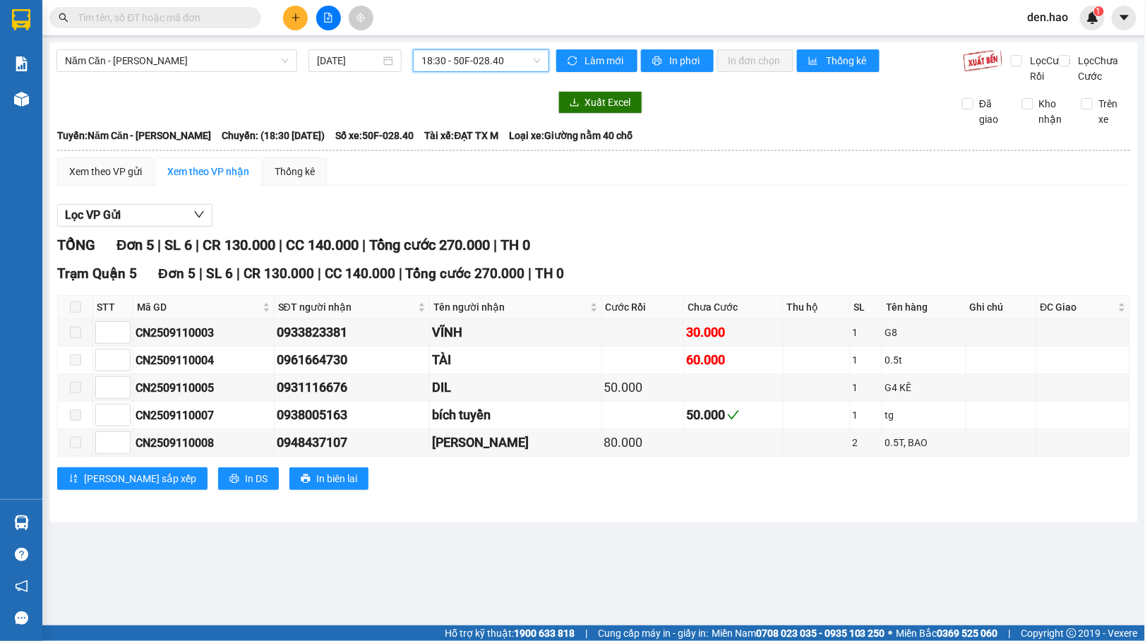
click at [504, 56] on span "18:30 - 50F-028.40" at bounding box center [481, 60] width 119 height 21
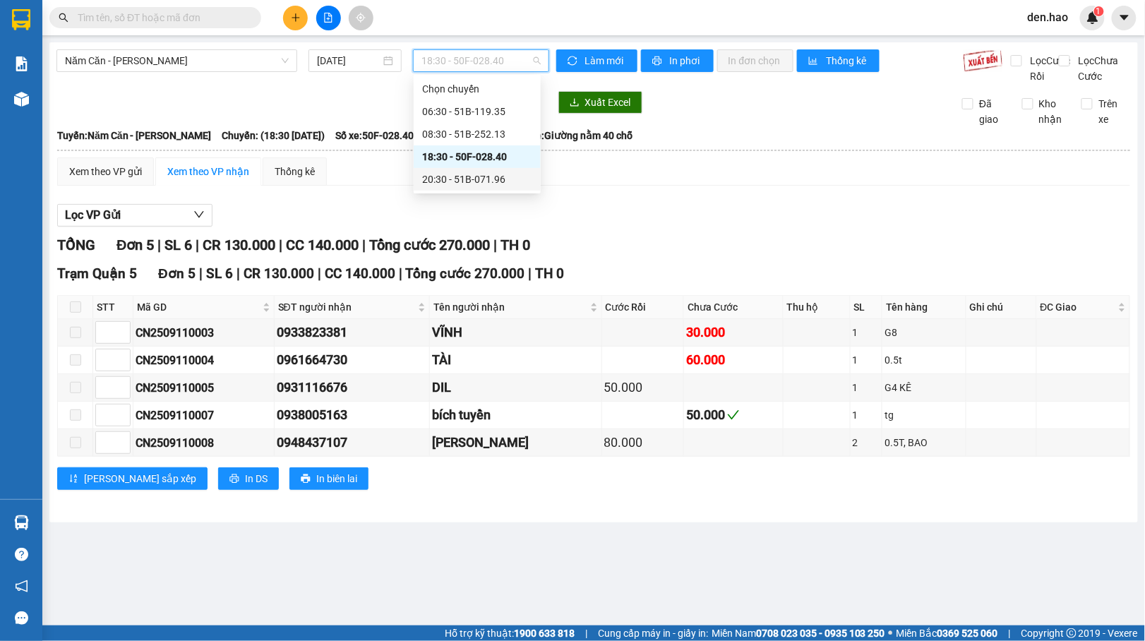
click at [470, 173] on div "20:30 - 51B-071.96" at bounding box center [477, 180] width 110 height 16
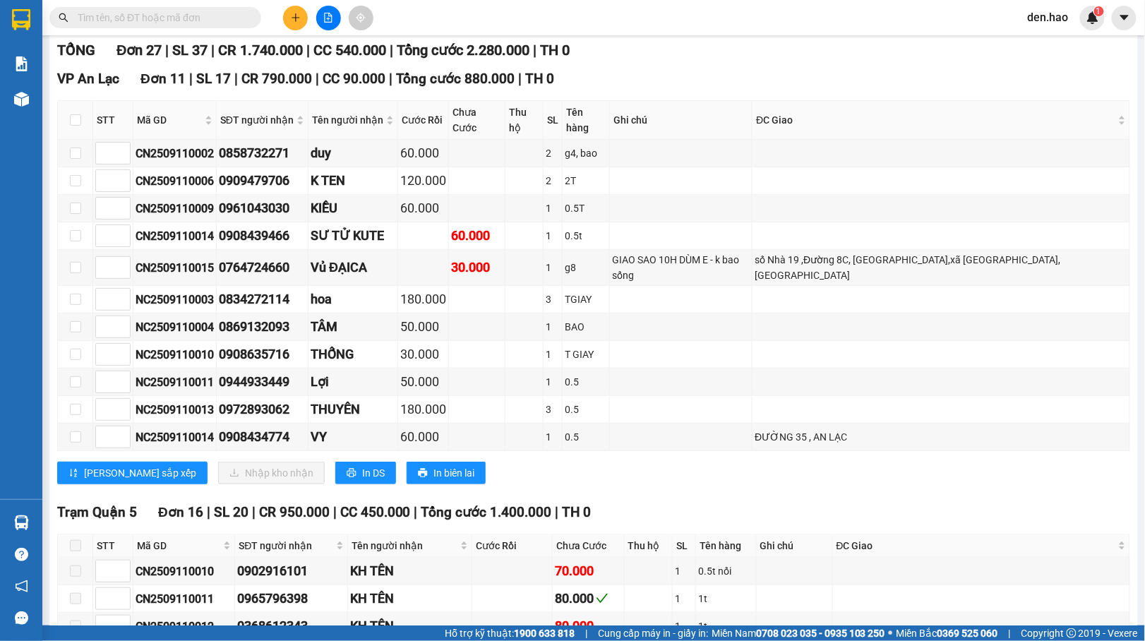
scroll to position [88, 0]
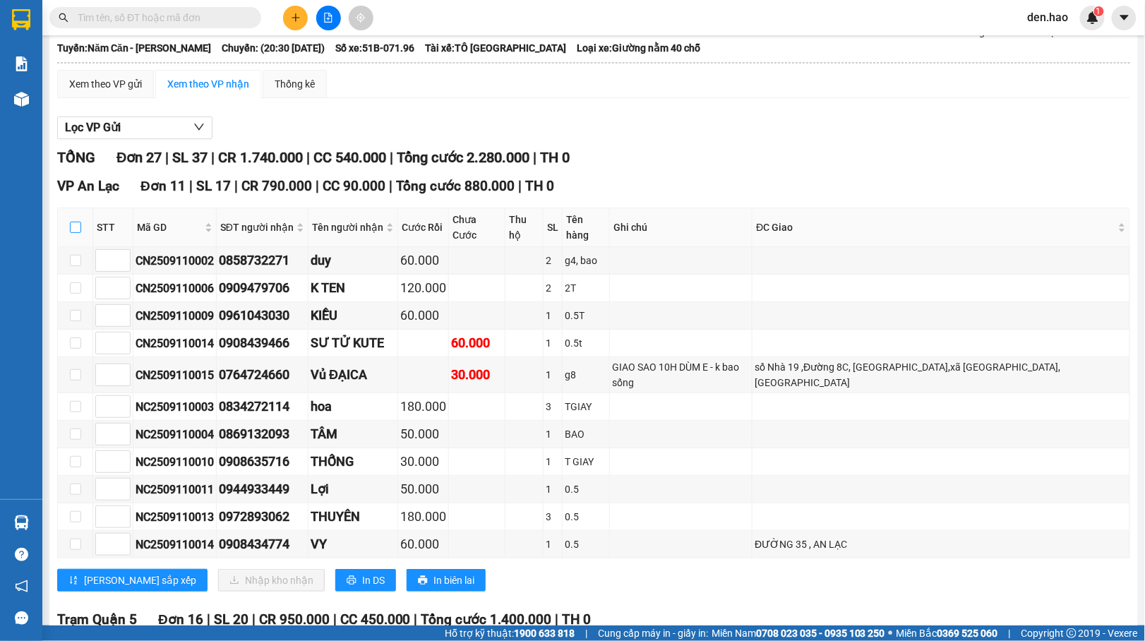
click at [71, 233] on input "checkbox" at bounding box center [75, 227] width 11 height 11
checkbox input "true"
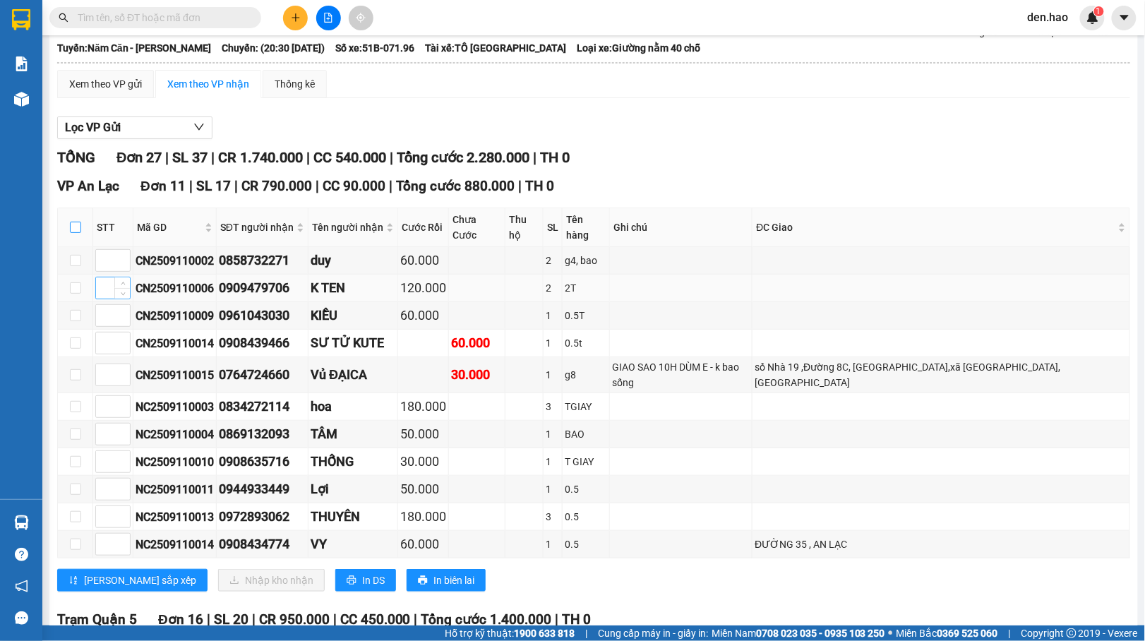
checkbox input "true"
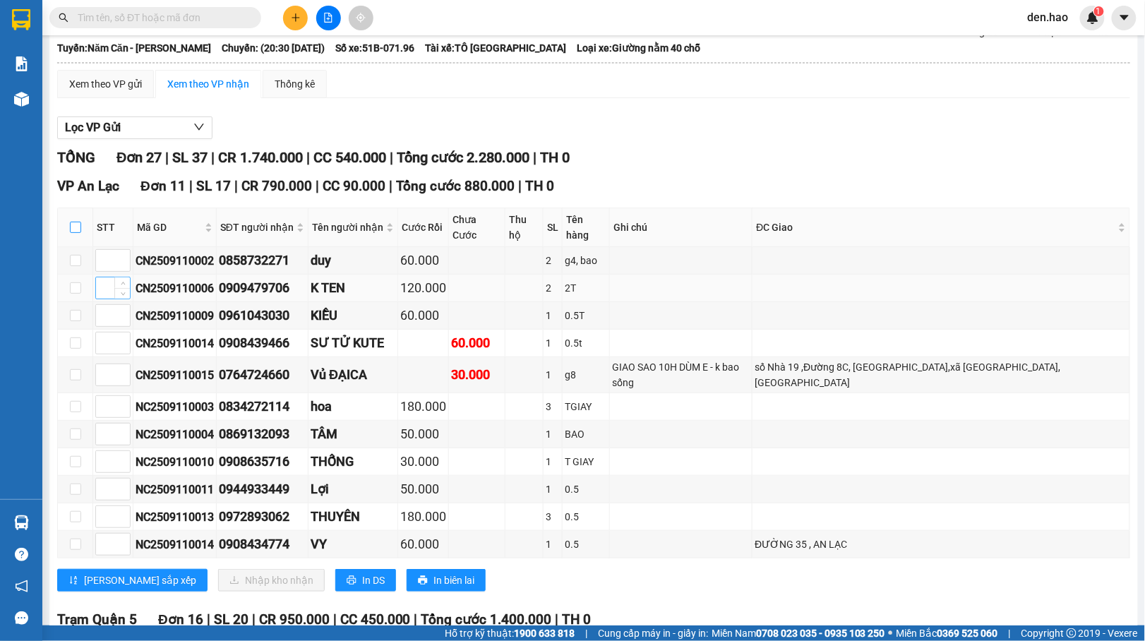
checkbox input "true"
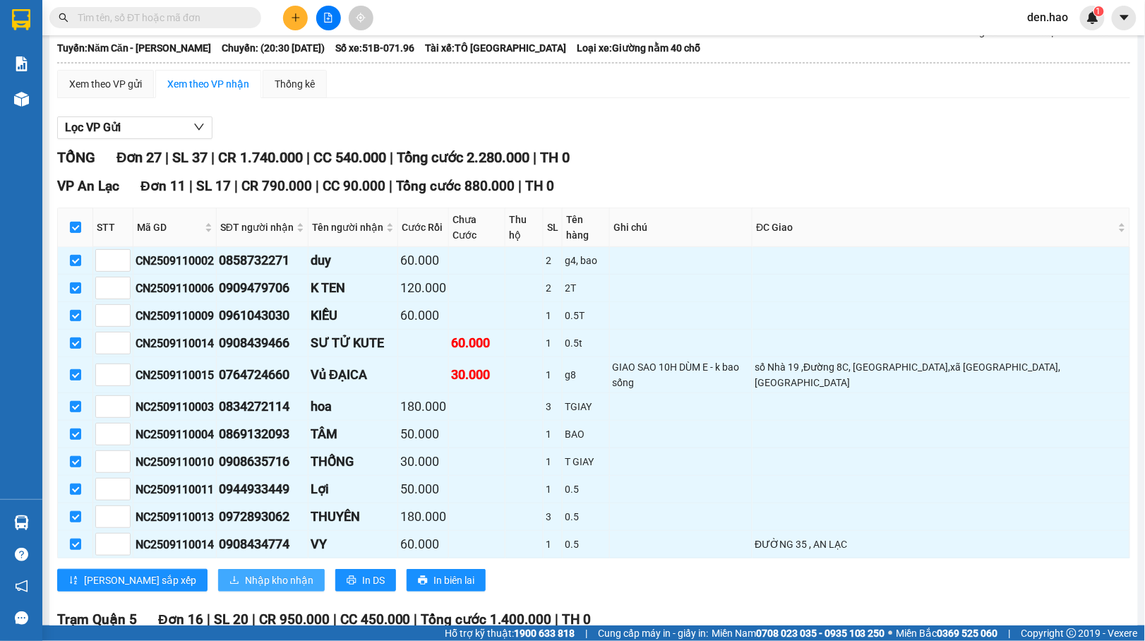
click at [229, 577] on icon "download" at bounding box center [234, 580] width 10 height 10
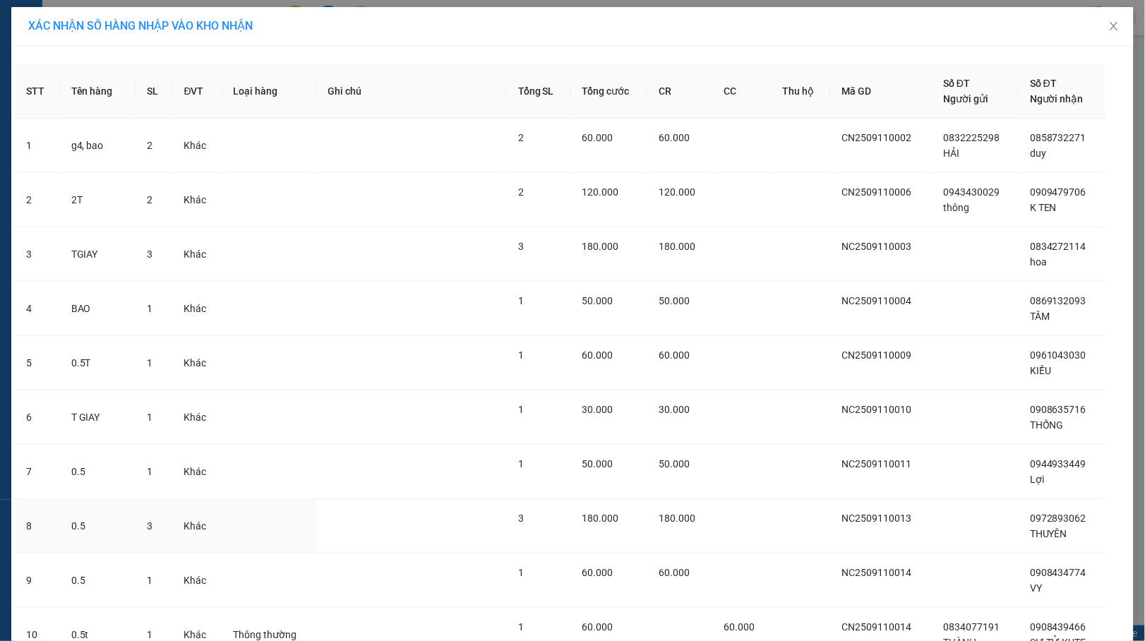
scroll to position [181, 0]
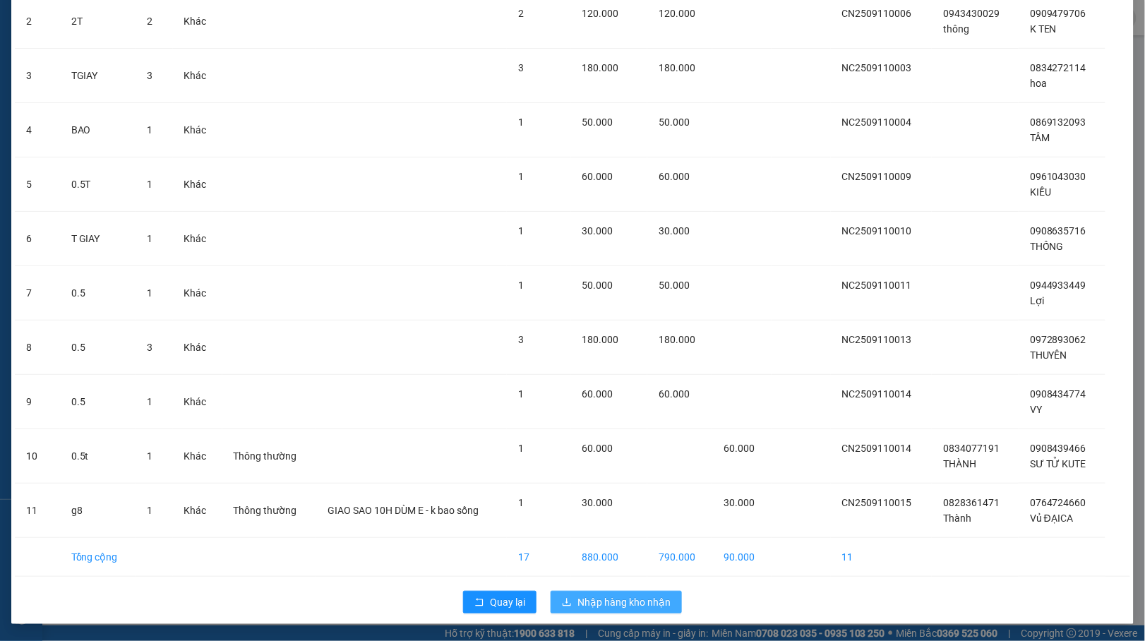
click at [633, 597] on span "Nhập hàng kho nhận" at bounding box center [624, 603] width 93 height 16
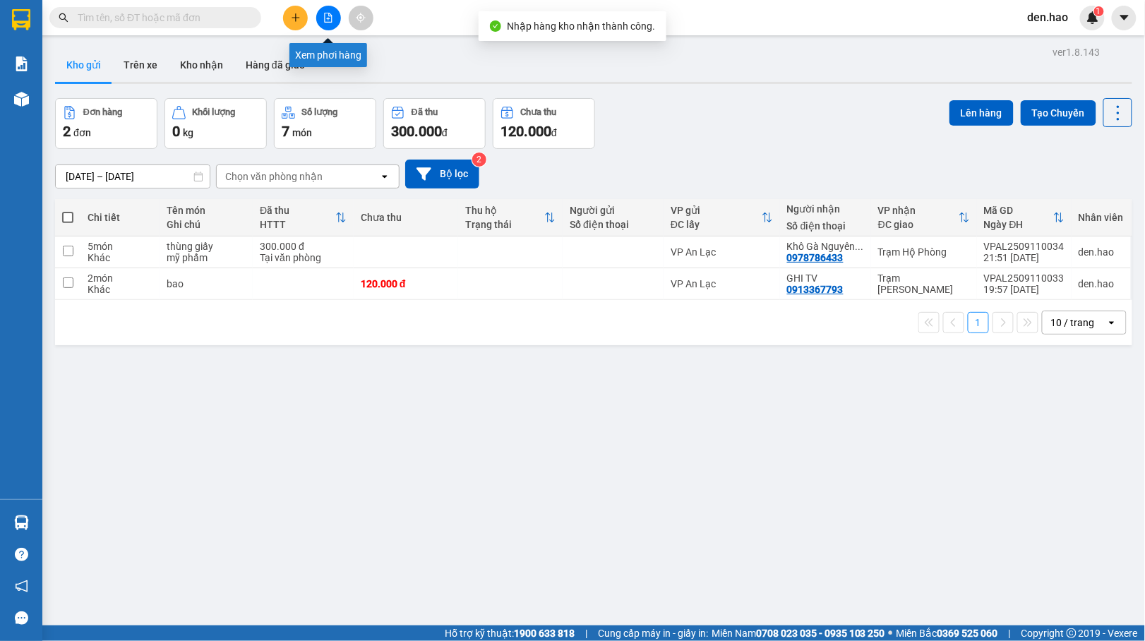
click at [328, 16] on icon "file-add" at bounding box center [328, 18] width 10 height 10
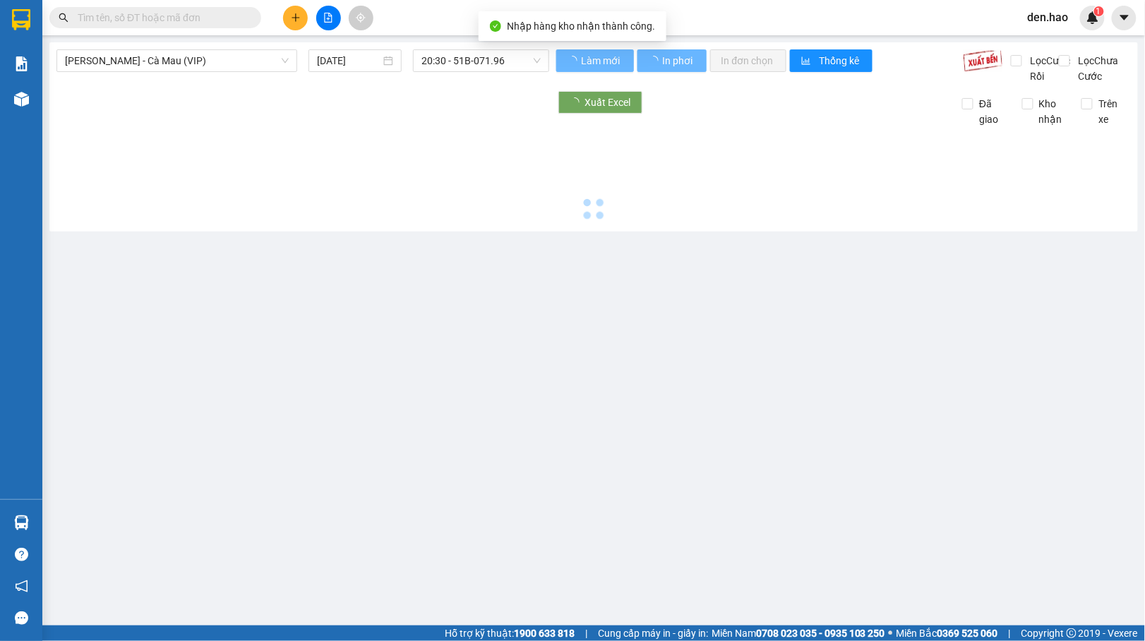
type input "[DATE]"
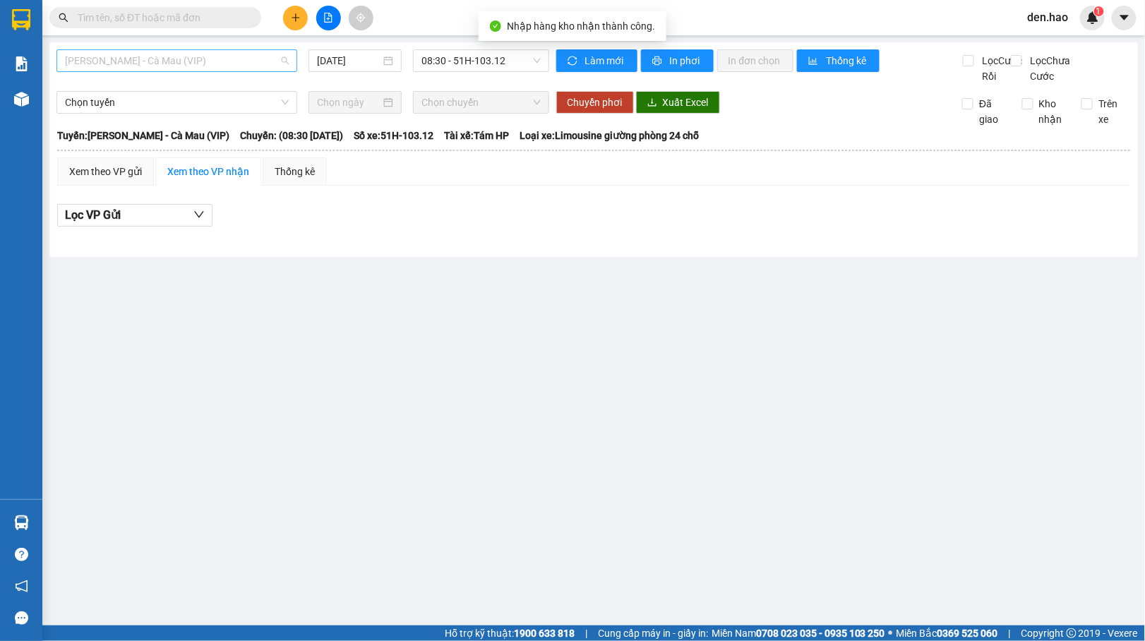
click at [195, 52] on span "[PERSON_NAME] - Cà Mau (VIP)" at bounding box center [177, 60] width 224 height 21
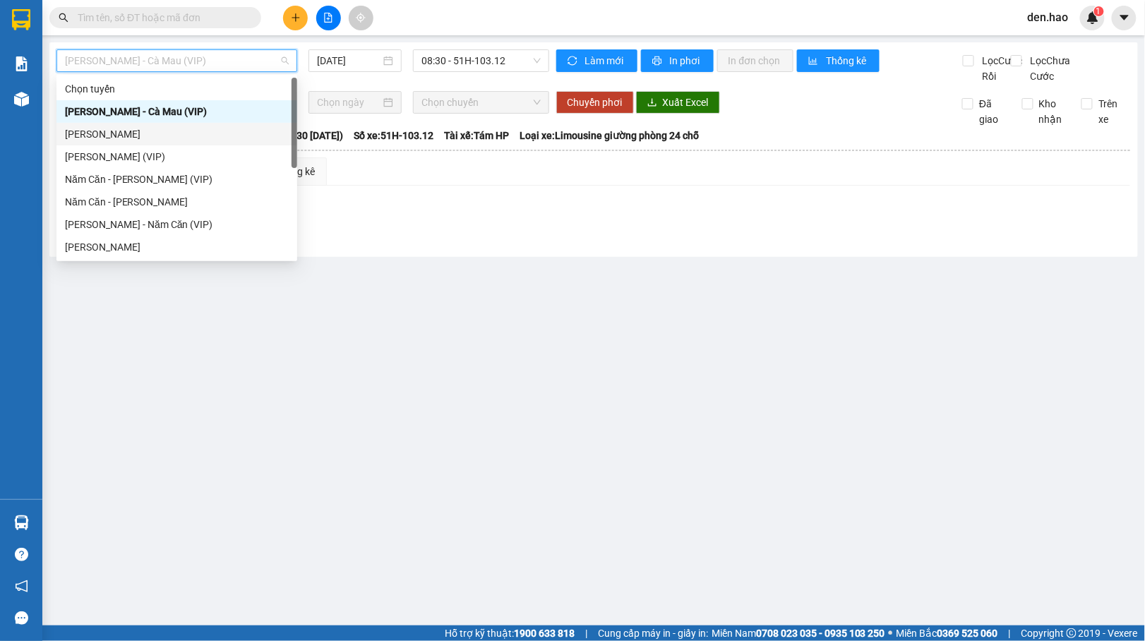
click at [128, 138] on div "[PERSON_NAME]" at bounding box center [177, 134] width 224 height 16
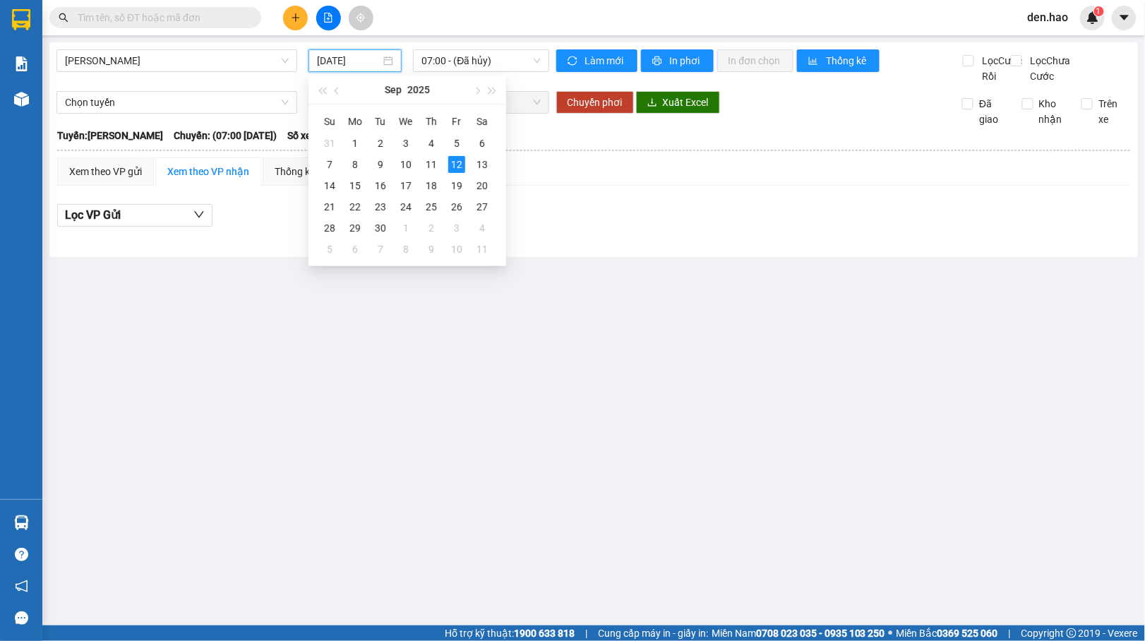
click at [317, 58] on input "[DATE]" at bounding box center [349, 61] width 64 height 16
click at [436, 168] on div "11" at bounding box center [431, 164] width 17 height 17
type input "[DATE]"
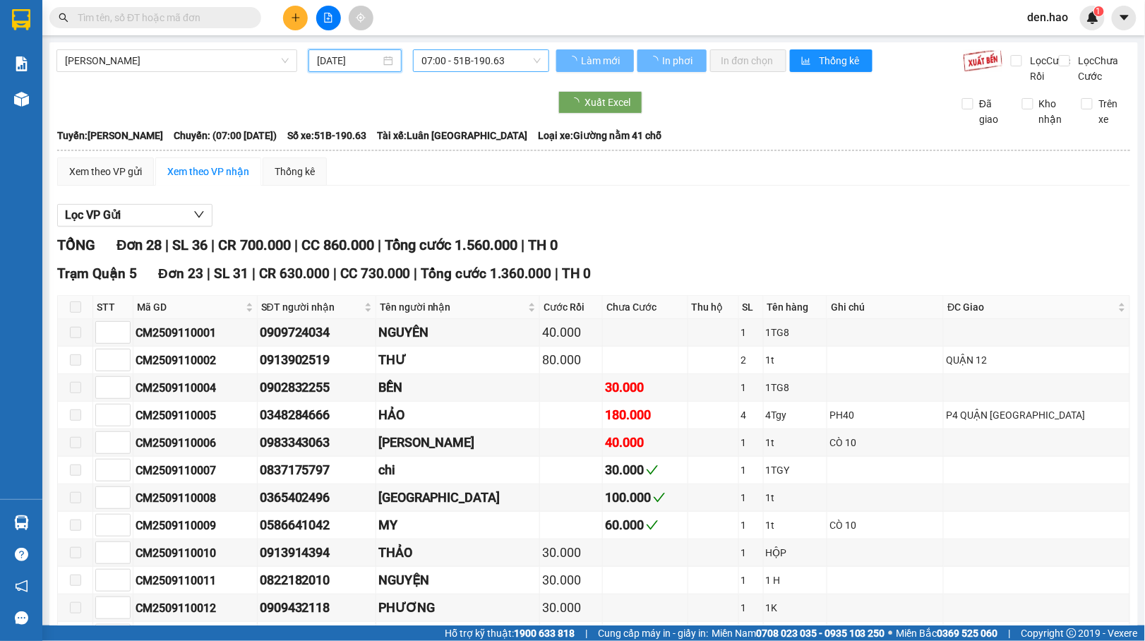
click at [469, 66] on span "07:00 - 51B-190.63" at bounding box center [481, 60] width 119 height 21
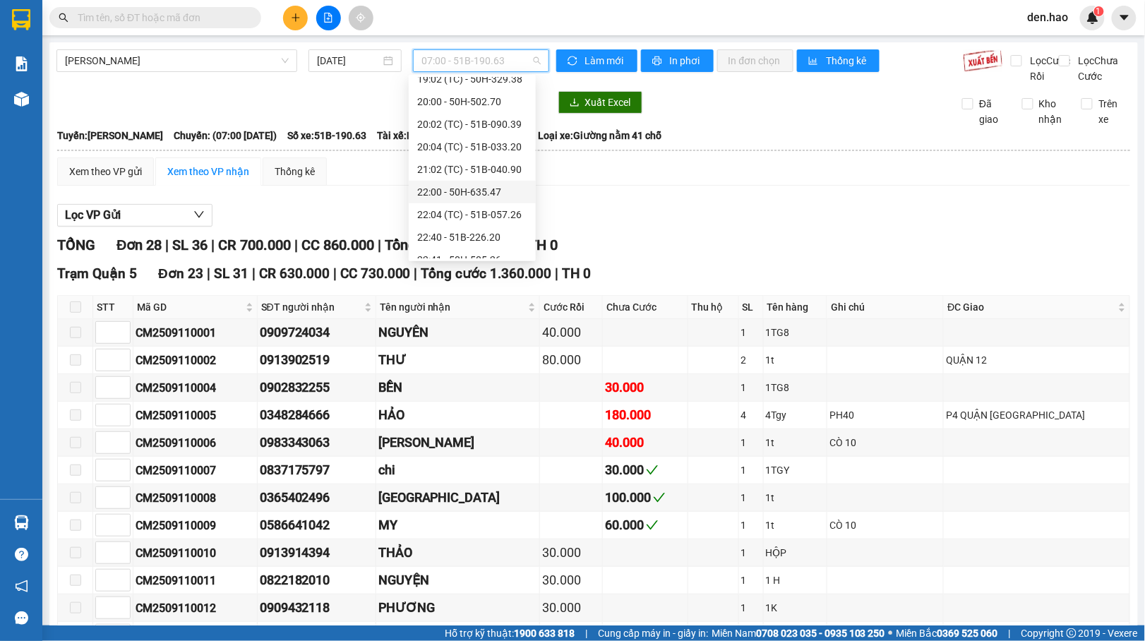
scroll to position [226, 0]
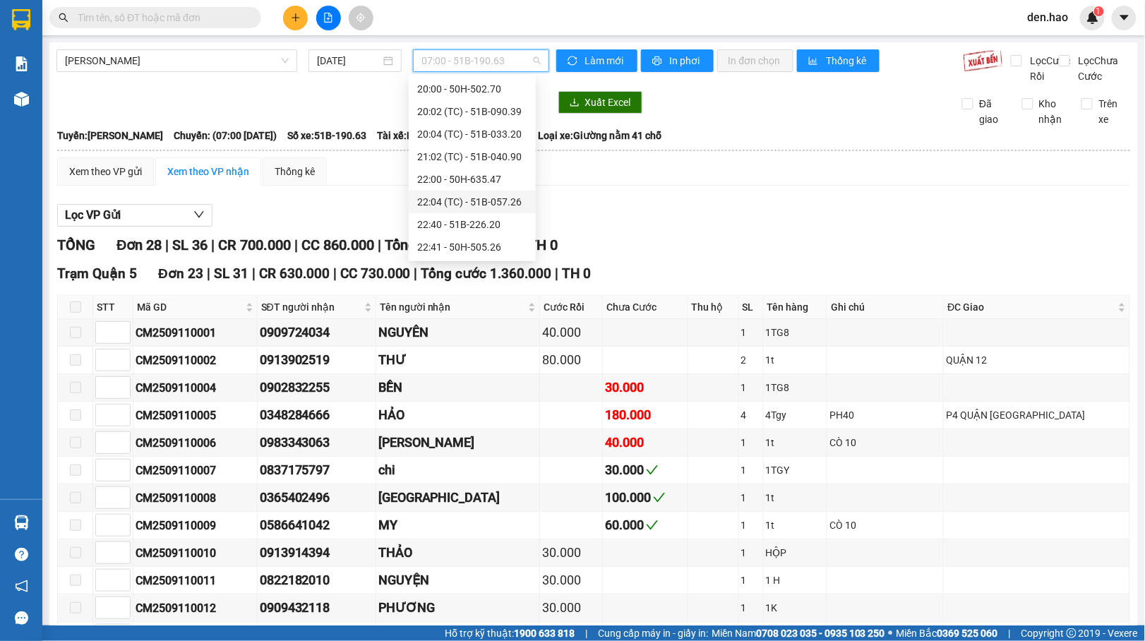
click at [463, 198] on div "22:04 (TC) - 51B-057.26" at bounding box center [472, 202] width 110 height 16
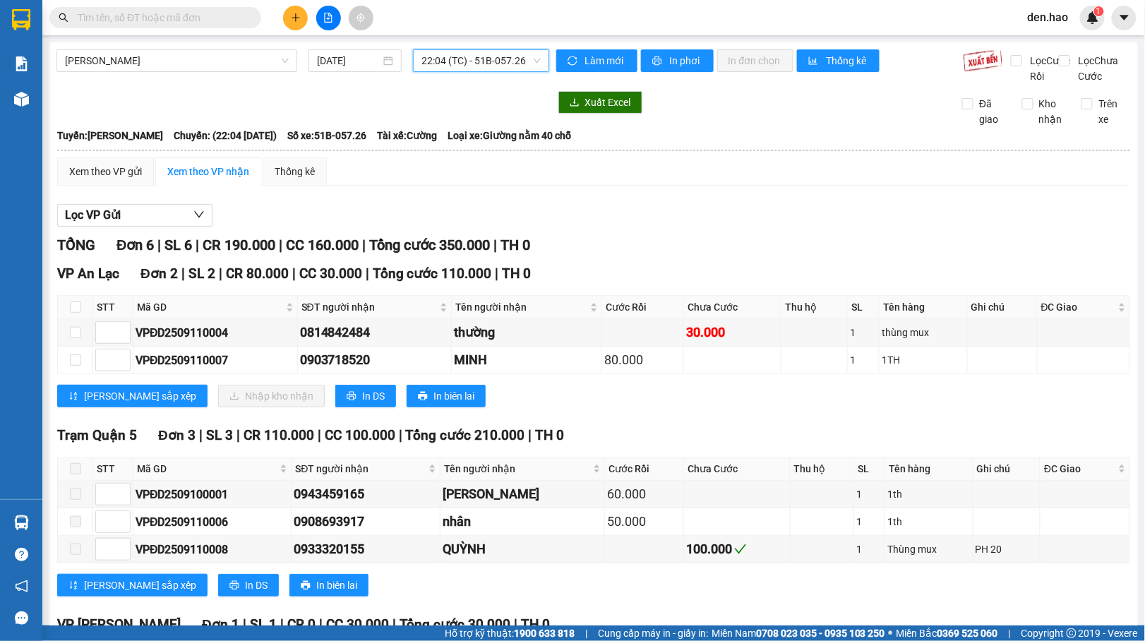
click at [470, 44] on div "Cà Mau - [PERSON_NAME] [DATE] 22:04 22:04 (TC) - 51B-057.26 Làm mới In phơi In …" at bounding box center [593, 402] width 1089 height 721
click at [71, 315] on label at bounding box center [75, 307] width 11 height 16
click at [71, 313] on input "checkbox" at bounding box center [75, 306] width 11 height 11
checkbox input "true"
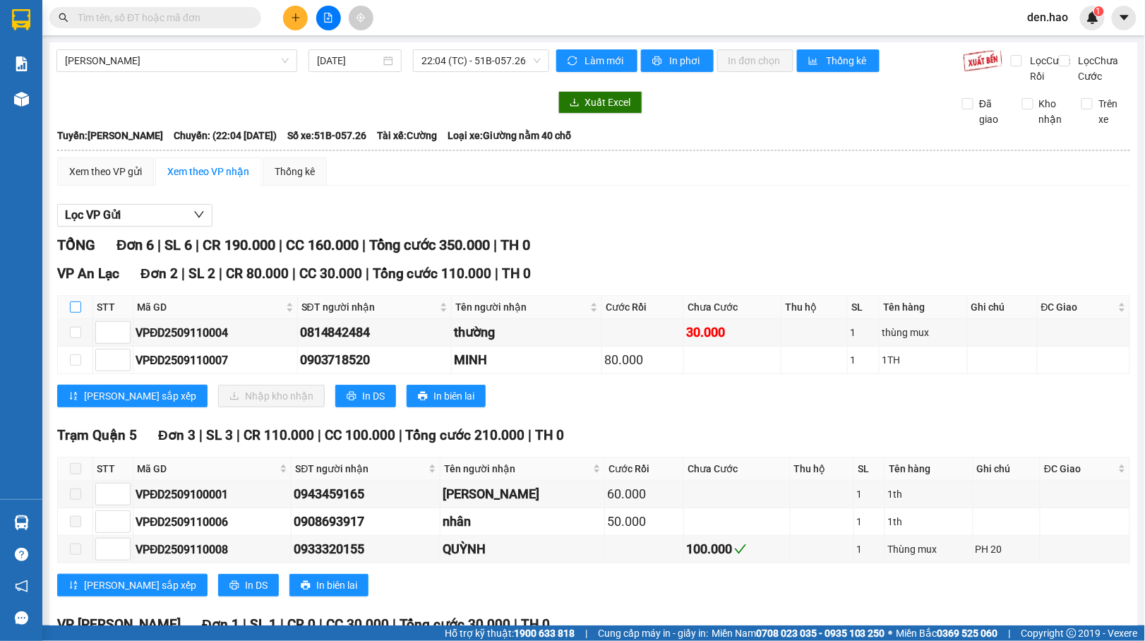
checkbox input "true"
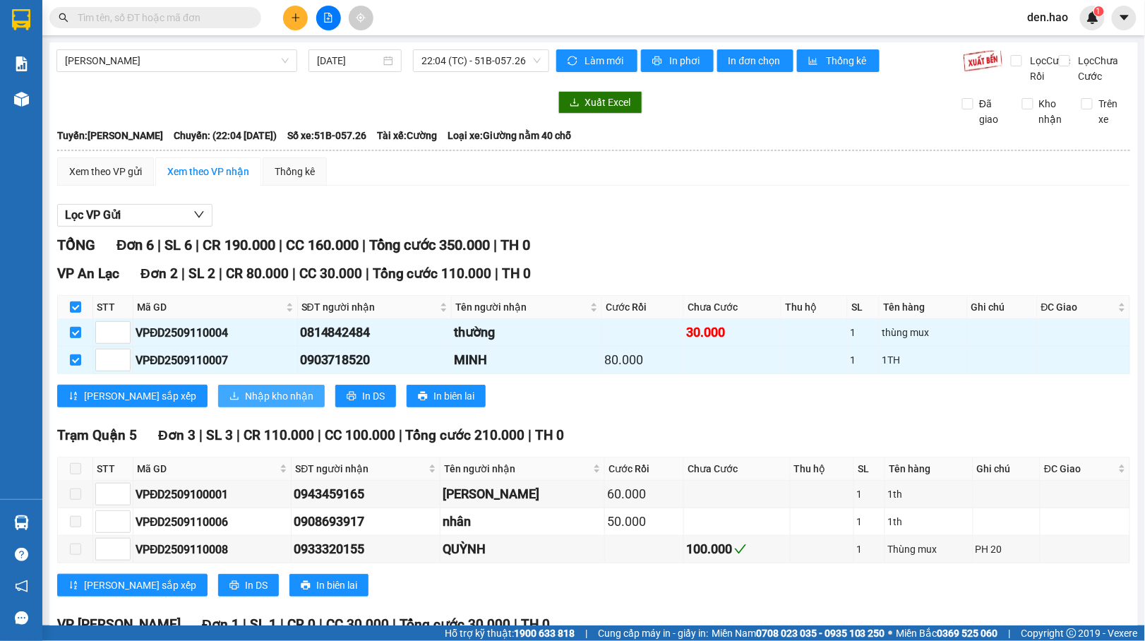
click at [245, 404] on span "Nhập kho nhận" at bounding box center [279, 396] width 68 height 16
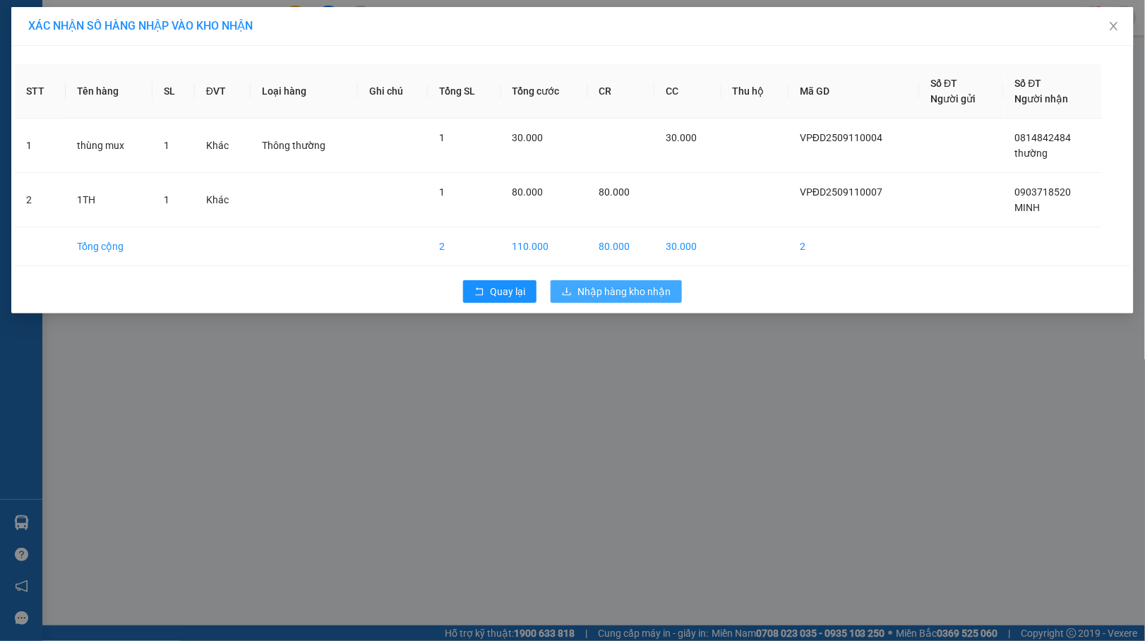
click at [642, 297] on span "Nhập hàng kho nhận" at bounding box center [624, 292] width 93 height 16
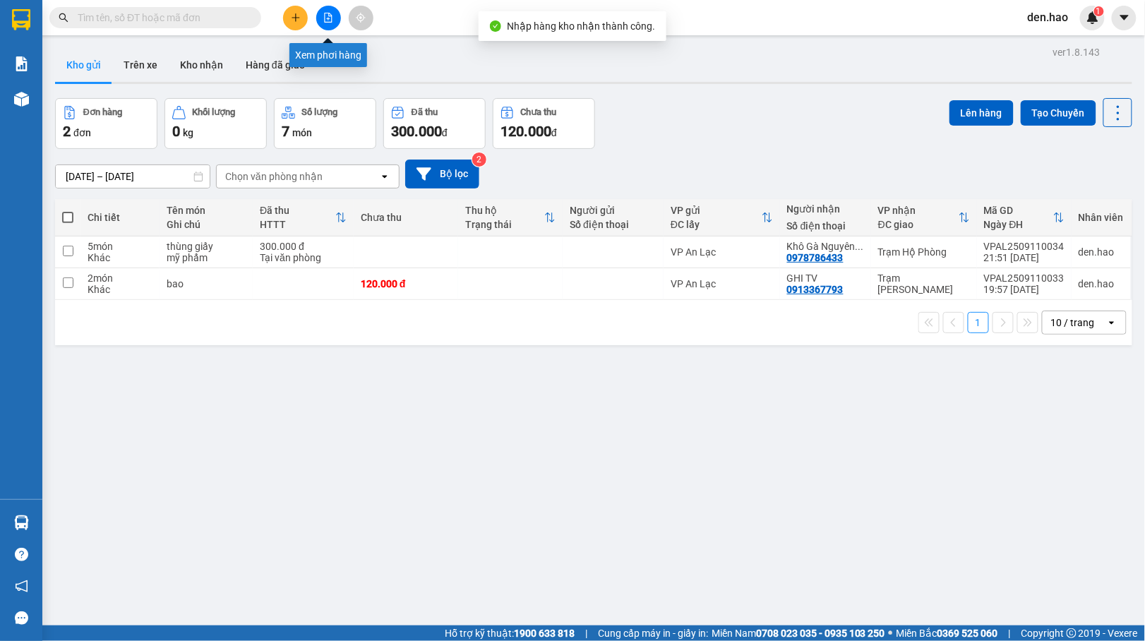
click at [328, 20] on icon "file-add" at bounding box center [328, 18] width 10 height 10
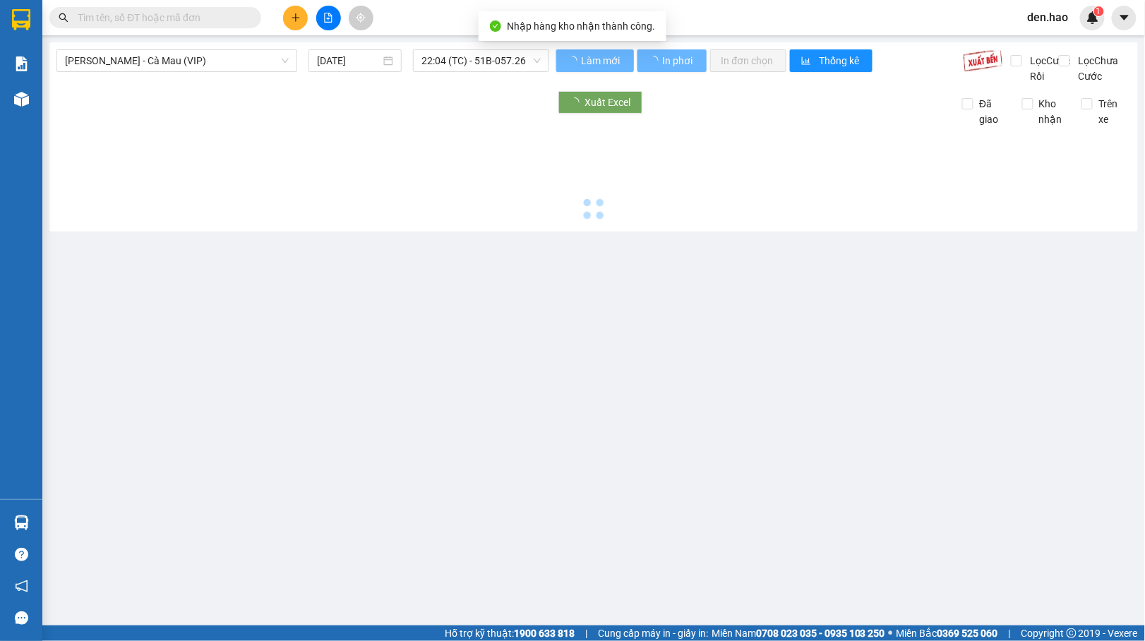
type input "[DATE]"
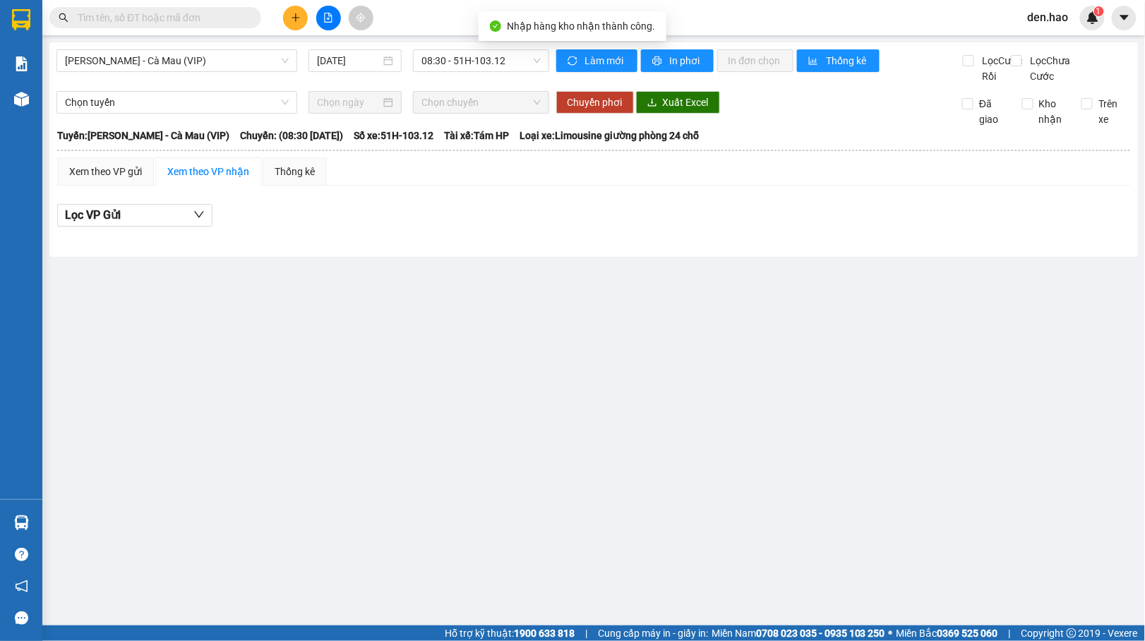
click at [239, 77] on div "[PERSON_NAME] - Cà Mau (VIP) [DATE] 08:30 - 51H-103.12" at bounding box center [302, 66] width 493 height 35
click at [233, 62] on span "[PERSON_NAME] - Cà Mau (VIP)" at bounding box center [177, 60] width 224 height 21
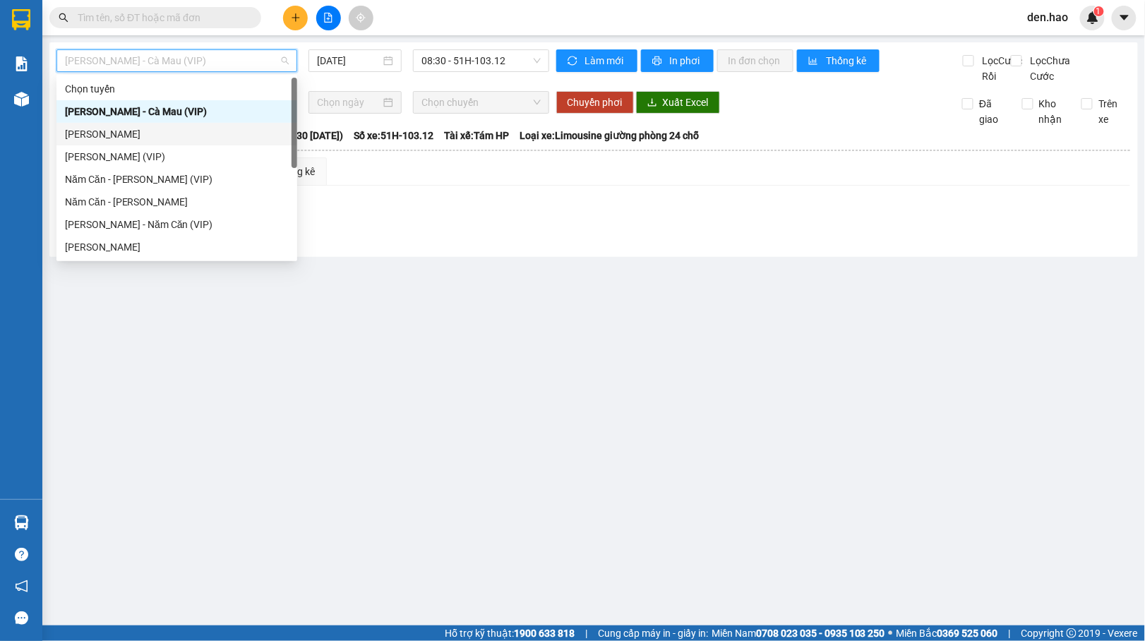
drag, startPoint x: 151, startPoint y: 133, endPoint x: 198, endPoint y: 88, distance: 65.4
click at [150, 133] on div "[PERSON_NAME]" at bounding box center [177, 134] width 224 height 16
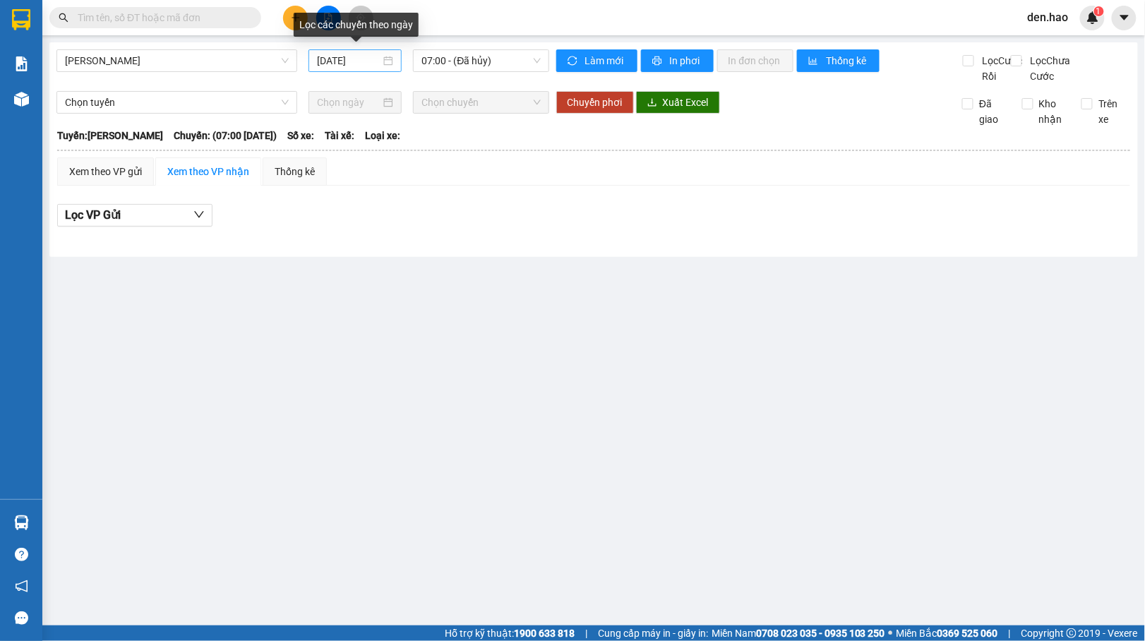
click at [315, 64] on div "[DATE]" at bounding box center [356, 60] width 94 height 23
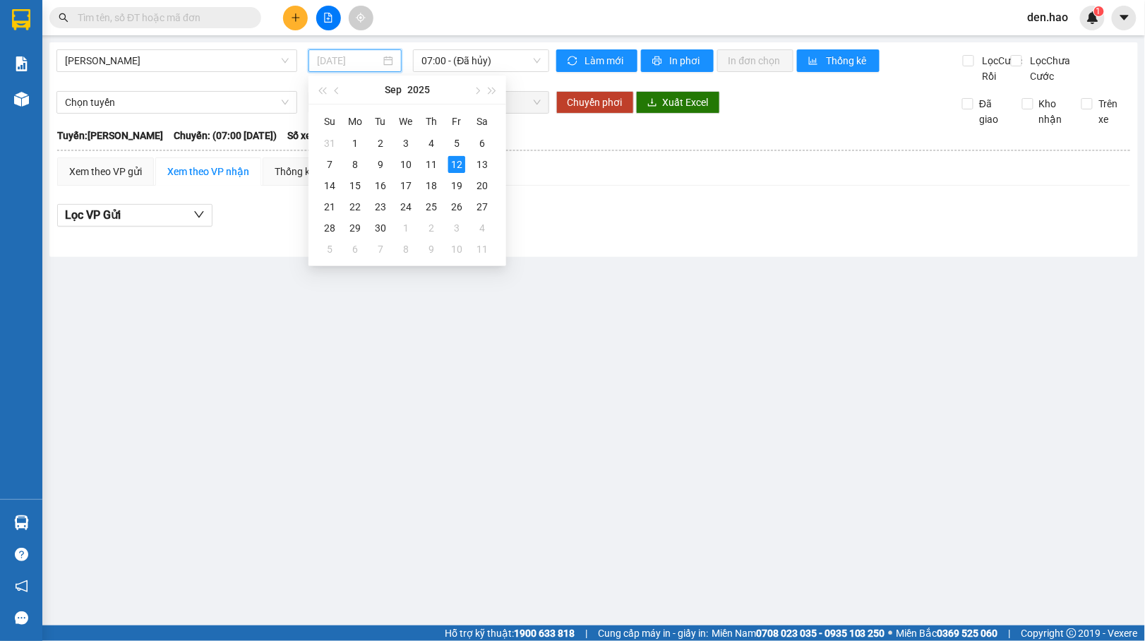
drag, startPoint x: 432, startPoint y: 162, endPoint x: 461, endPoint y: 80, distance: 86.9
click at [434, 158] on div "11" at bounding box center [431, 164] width 17 height 17
type input "[DATE]"
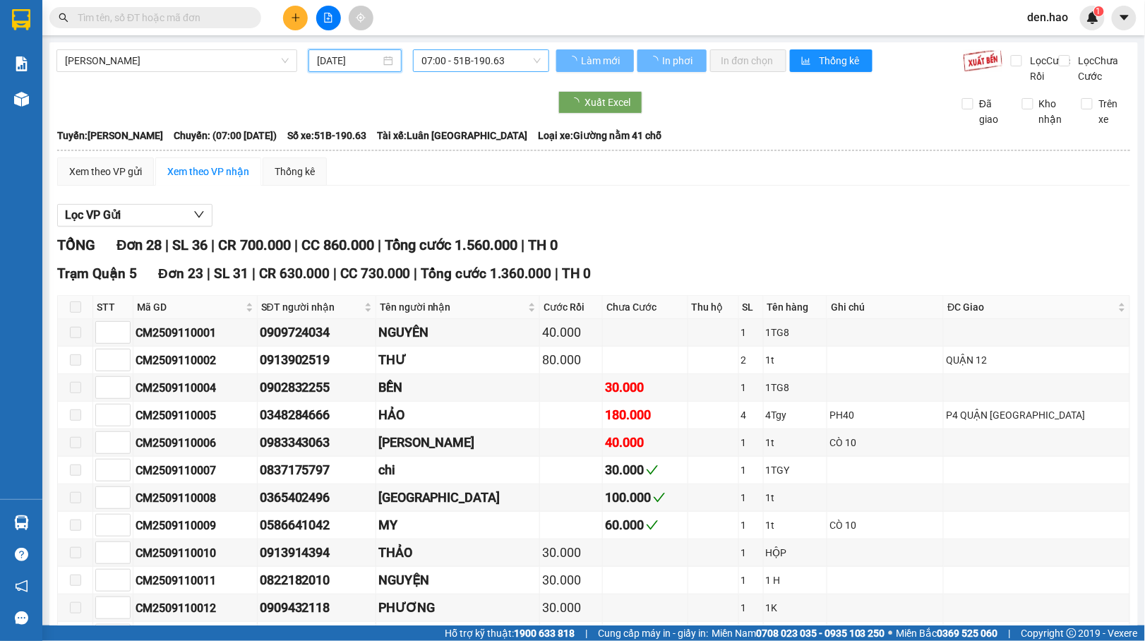
click at [467, 71] on div "07:00 - 51B-190.63" at bounding box center [481, 60] width 136 height 23
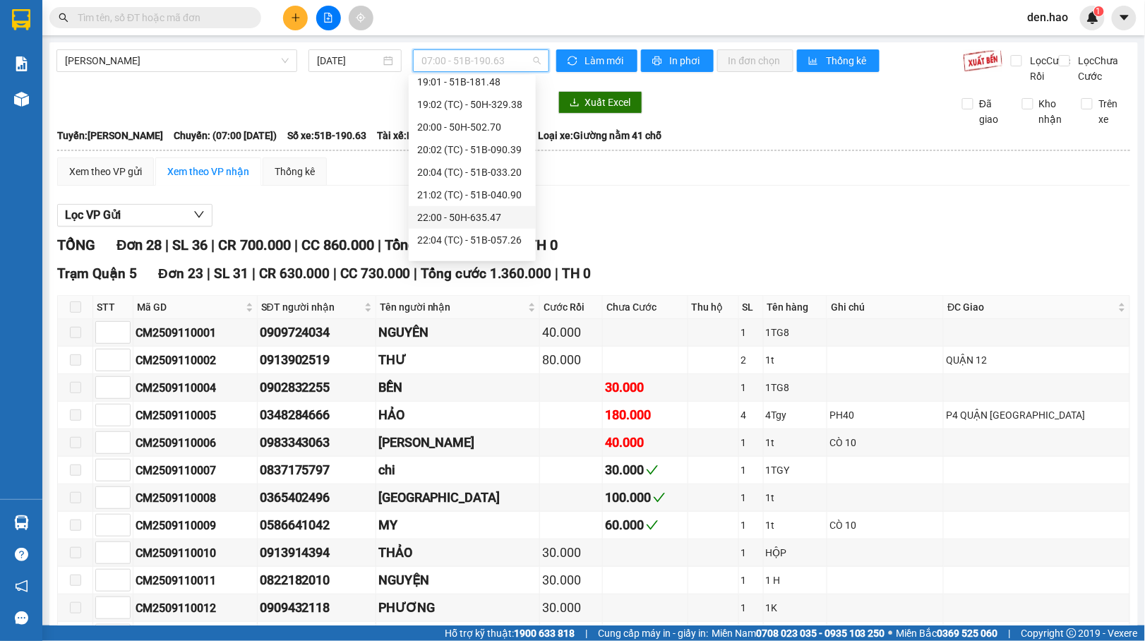
scroll to position [226, 0]
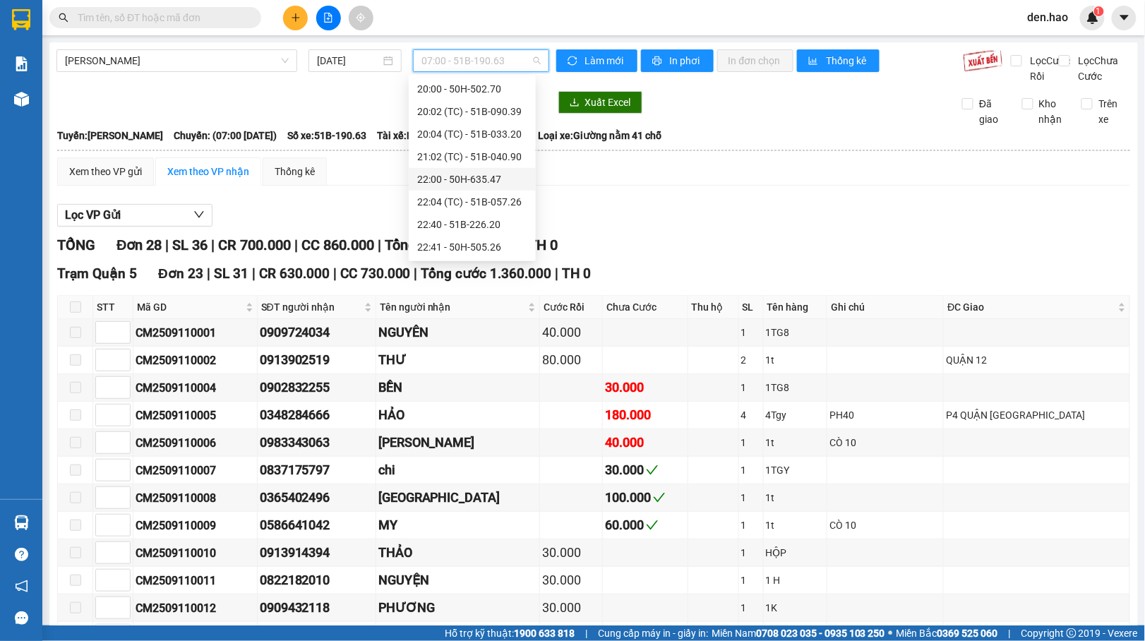
click at [483, 179] on div "22:00 - 50H-635.47" at bounding box center [472, 180] width 110 height 16
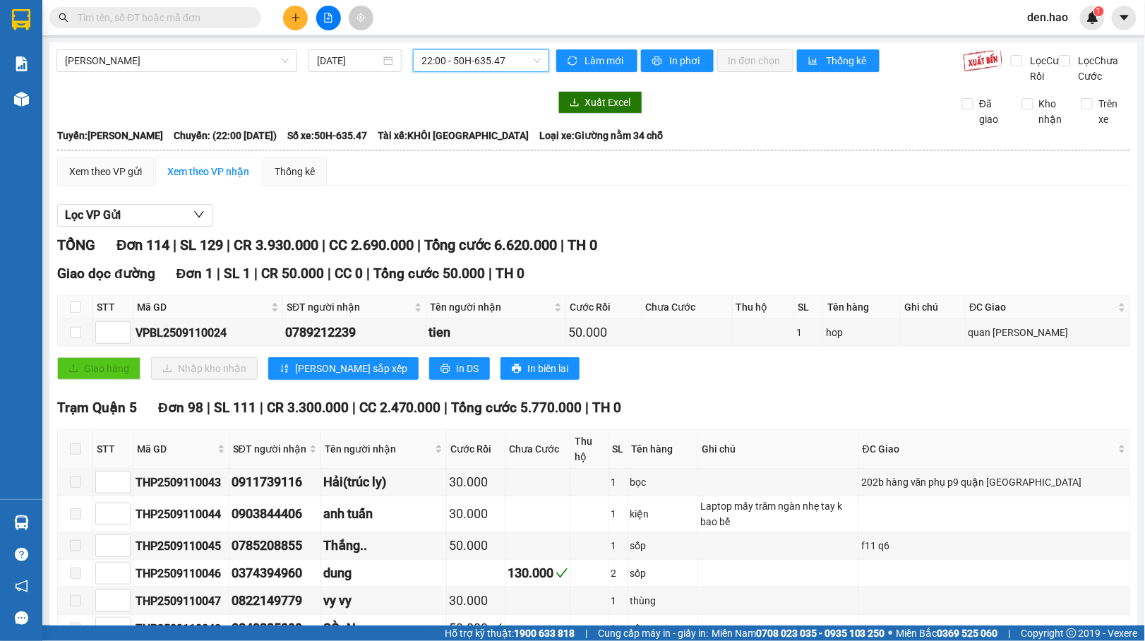
click at [489, 63] on span "22:00 - 50H-635.47" at bounding box center [481, 60] width 119 height 21
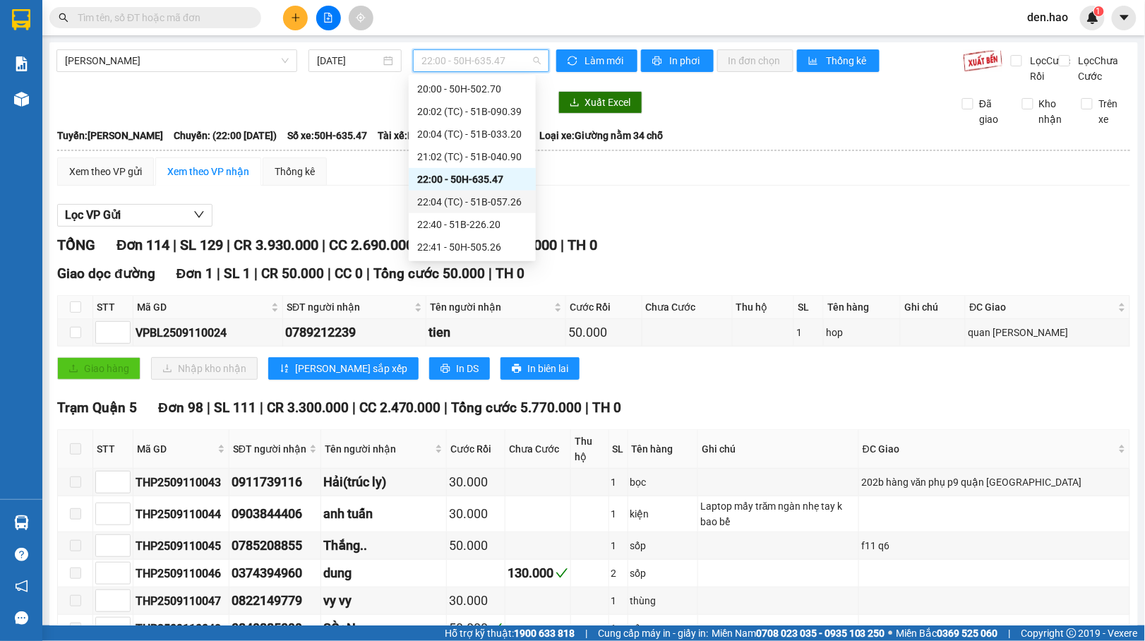
click at [483, 199] on div "22:04 (TC) - 51B-057.26" at bounding box center [472, 202] width 110 height 16
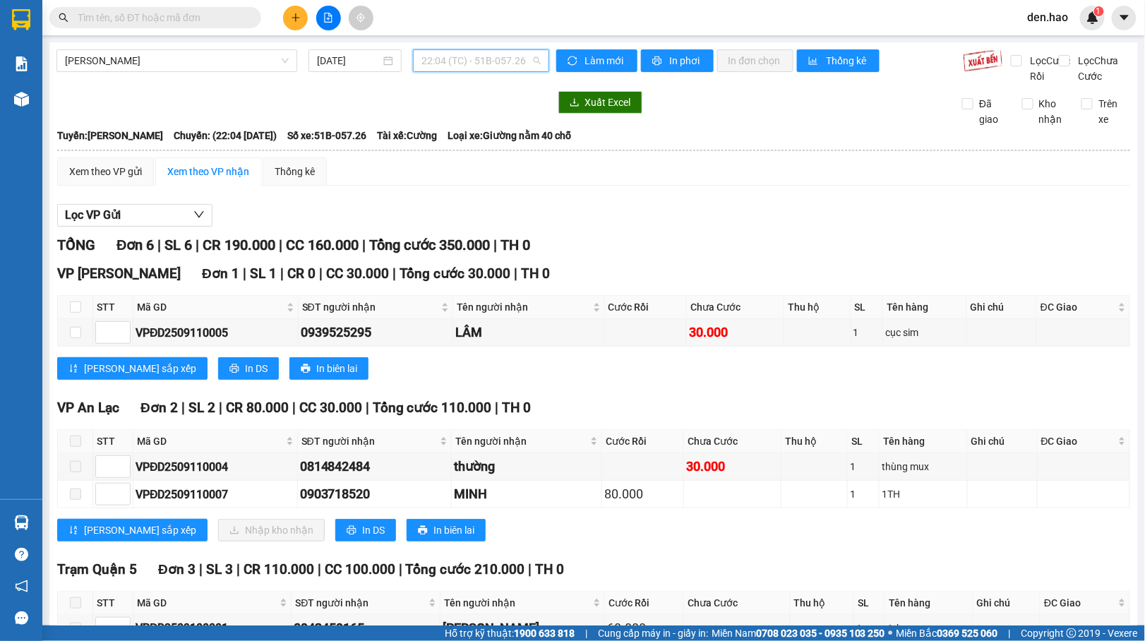
click at [498, 68] on span "22:04 (TC) - 51B-057.26" at bounding box center [481, 60] width 119 height 21
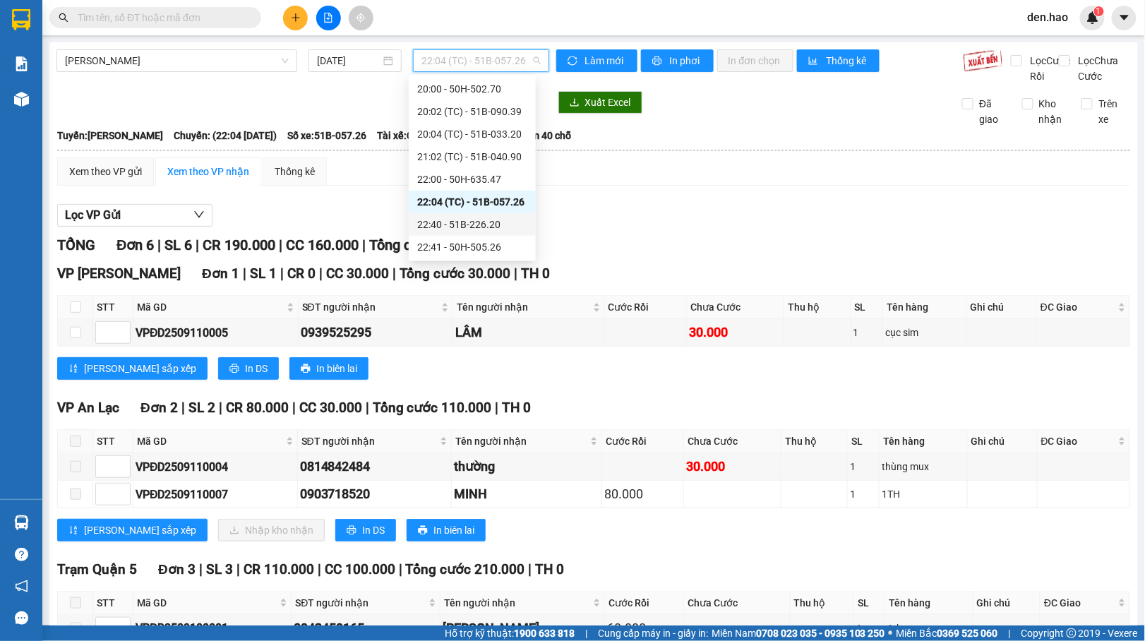
click at [489, 223] on div "22:40 - 51B-226.20" at bounding box center [472, 225] width 110 height 16
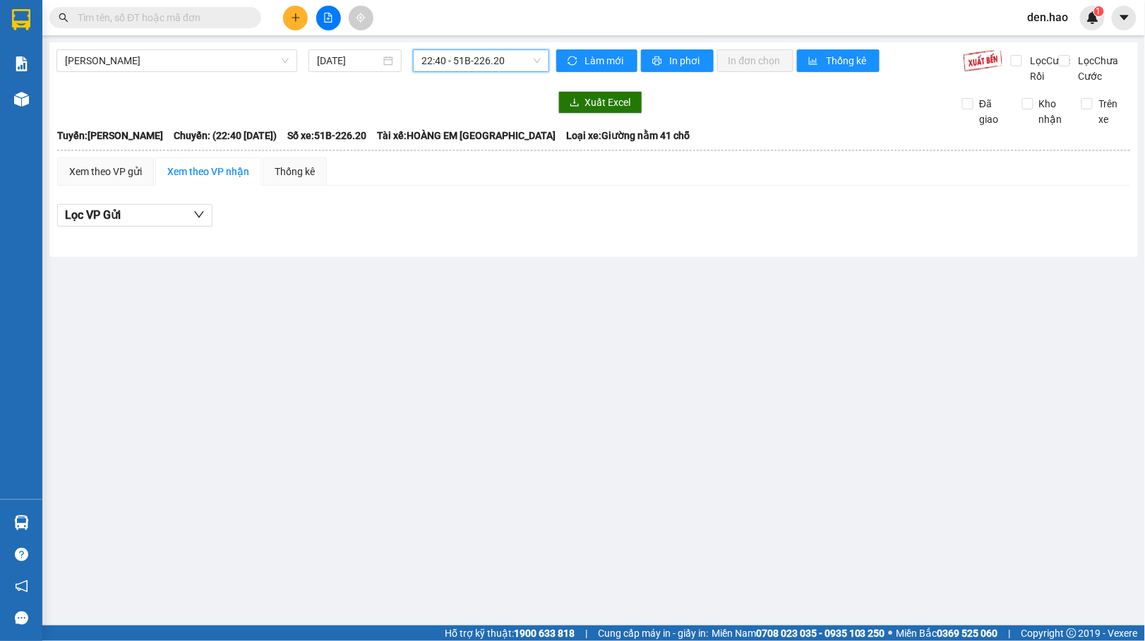
click at [498, 61] on span "22:40 - 51B-226.20" at bounding box center [481, 60] width 119 height 21
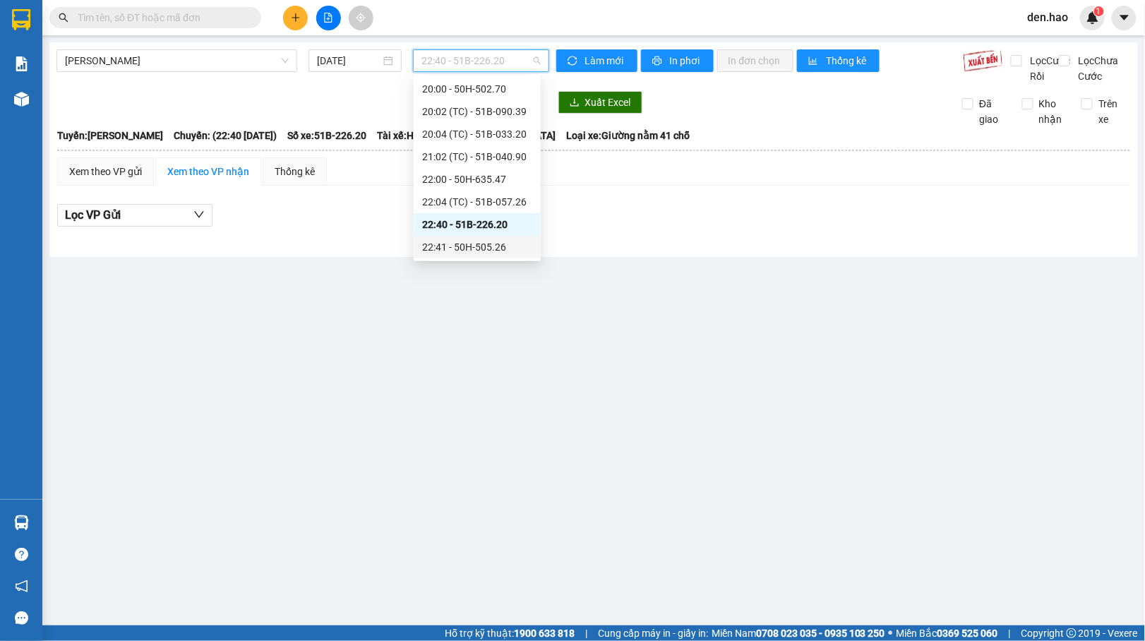
click at [476, 241] on div "22:41 - 50H-505.26" at bounding box center [477, 247] width 110 height 16
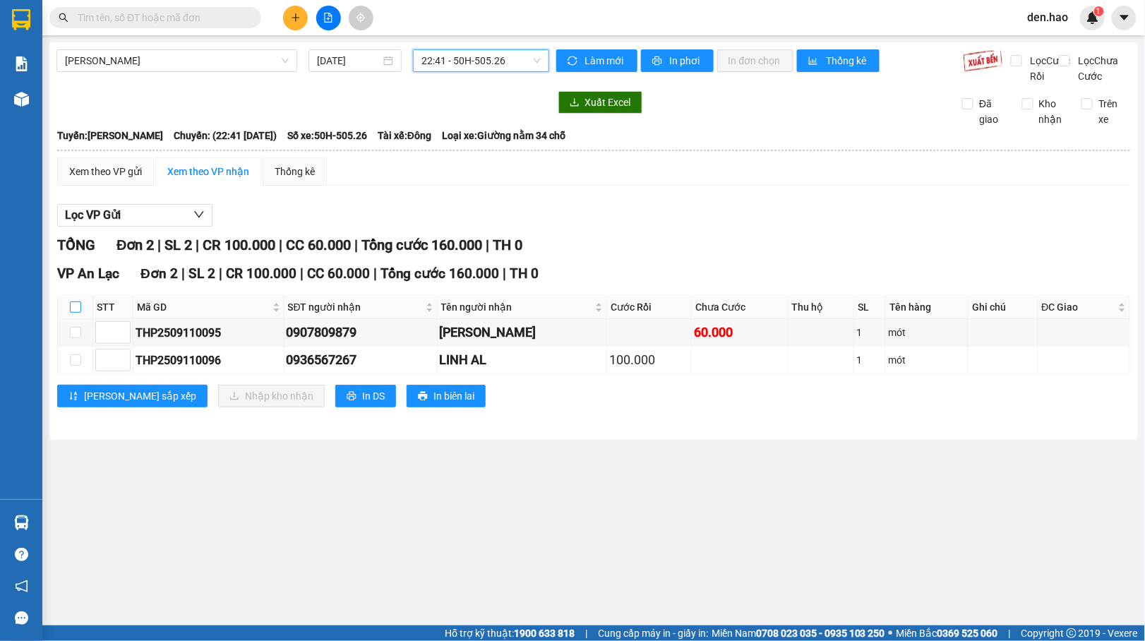
click at [75, 313] on input "checkbox" at bounding box center [75, 306] width 11 height 11
checkbox input "true"
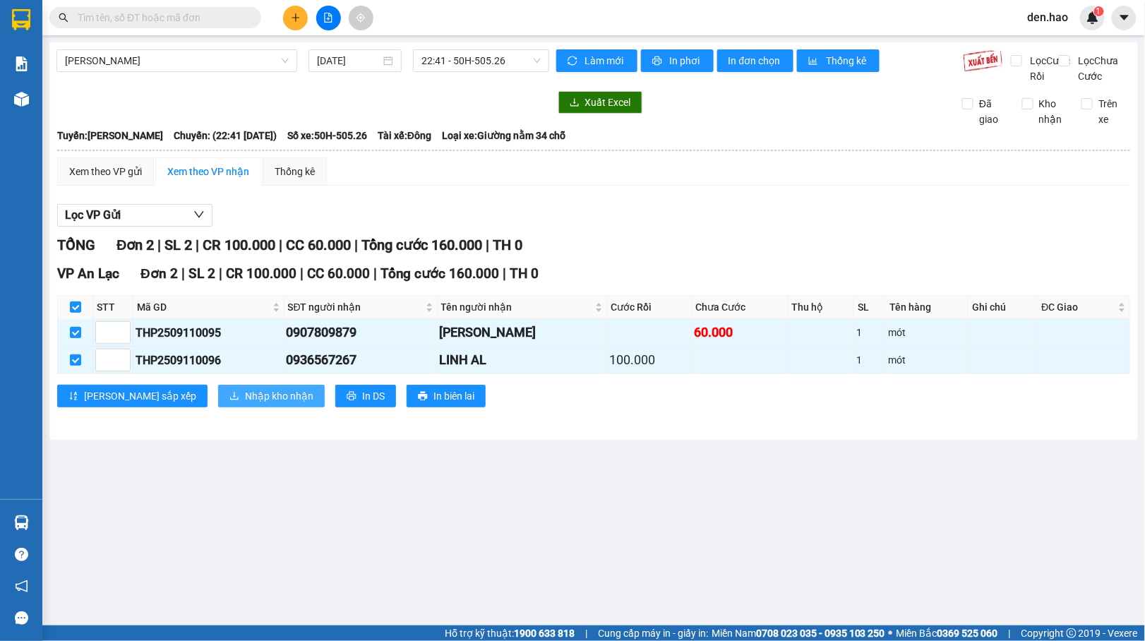
click at [246, 404] on span "Nhập kho nhận" at bounding box center [279, 396] width 68 height 16
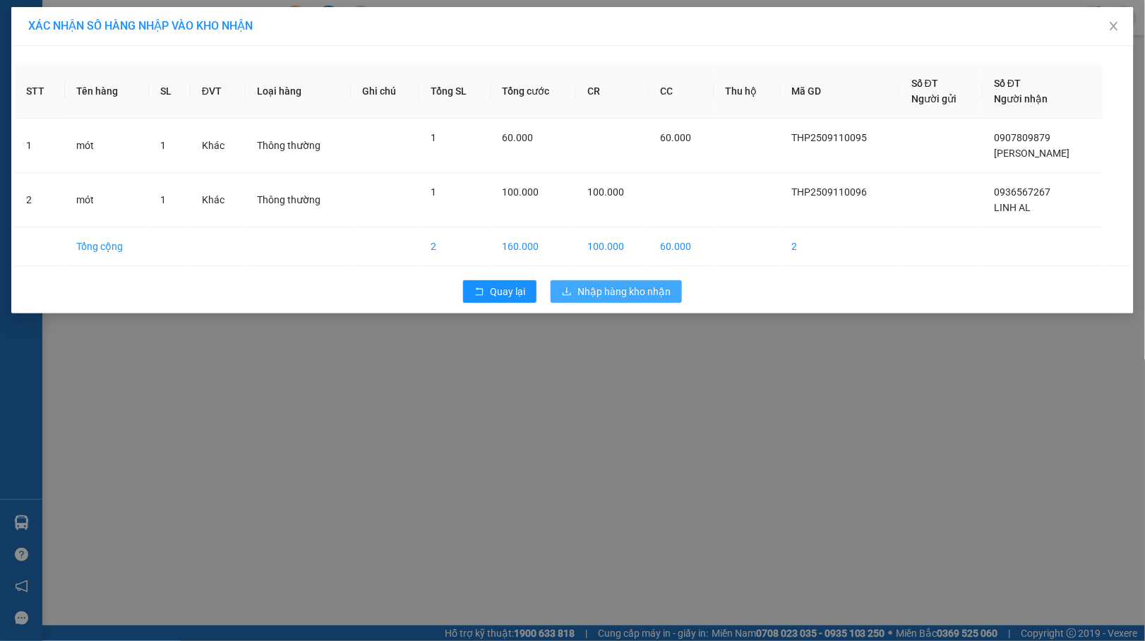
click at [659, 294] on span "Nhập hàng kho nhận" at bounding box center [624, 292] width 93 height 16
